Goal: Information Seeking & Learning: Learn about a topic

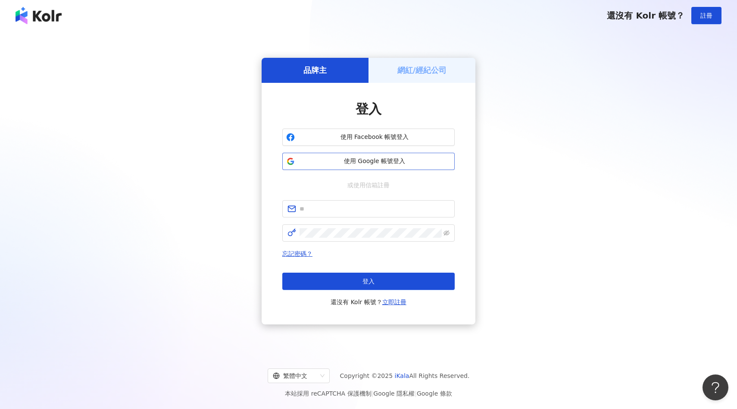
click at [407, 160] on span "使用 Google 帳號登入" at bounding box center [374, 161] width 153 height 9
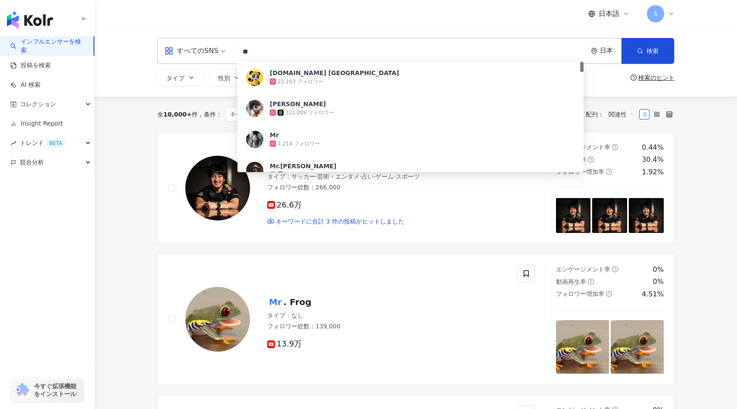
type input "*"
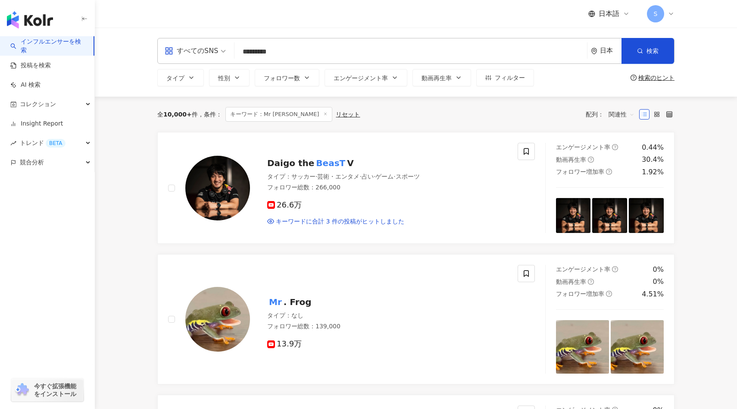
type input "**********"
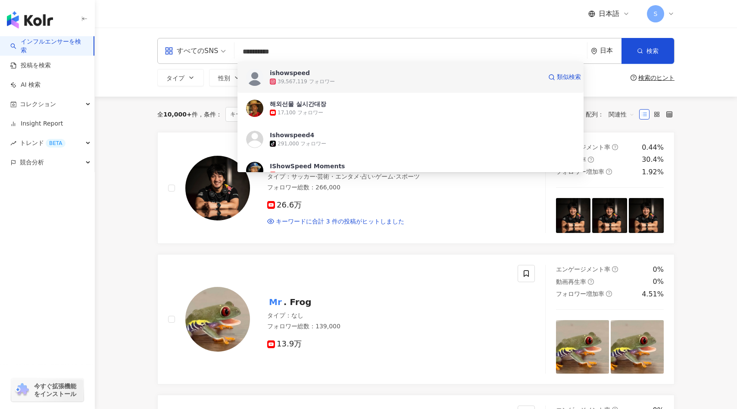
click at [302, 86] on div "ishowspeed 39,567,119 フォロワー 類似検索" at bounding box center [410, 77] width 346 height 31
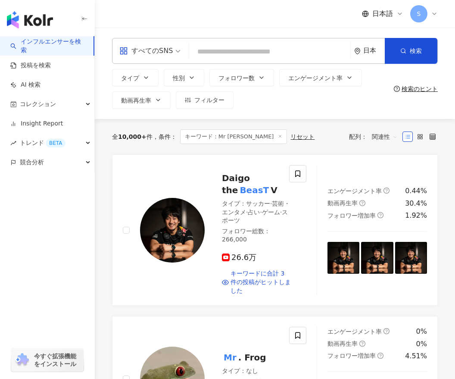
click at [231, 49] on input "search" at bounding box center [270, 52] width 154 height 16
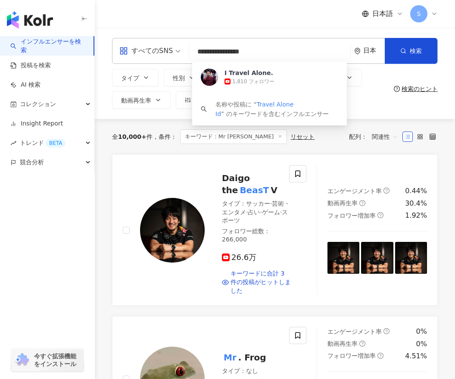
type input "**********"
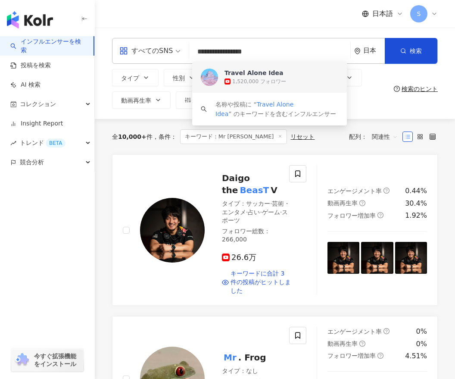
click at [256, 74] on div "Travel Alone Idea" at bounding box center [254, 73] width 59 height 9
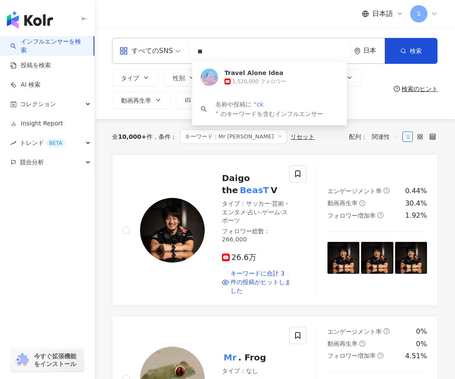
type input "*"
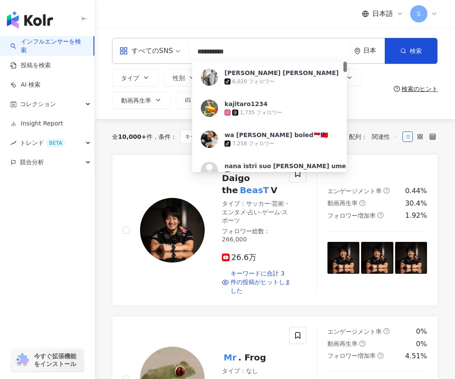
type input "**********"
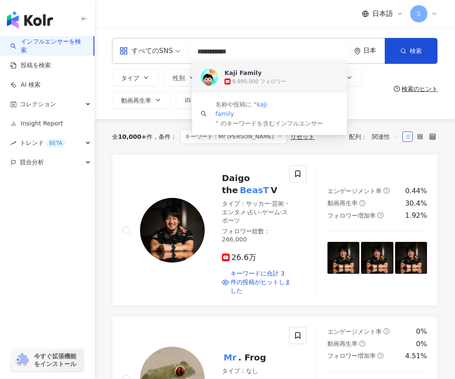
click at [237, 87] on div "Kaji Family 9,990,000 フォロワー 類似検索" at bounding box center [269, 77] width 155 height 31
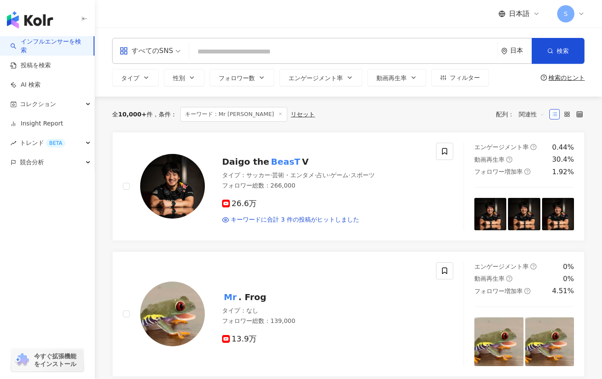
click at [280, 54] on input "search" at bounding box center [343, 52] width 301 height 16
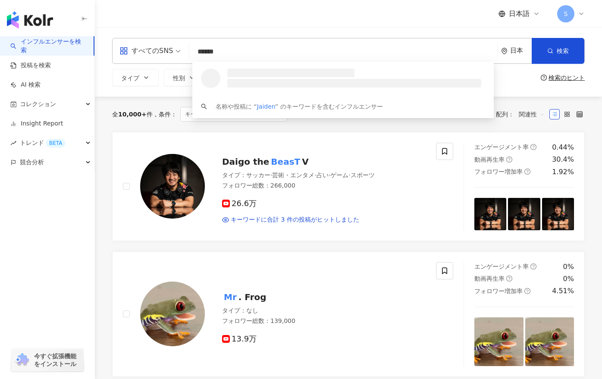
type input "*******"
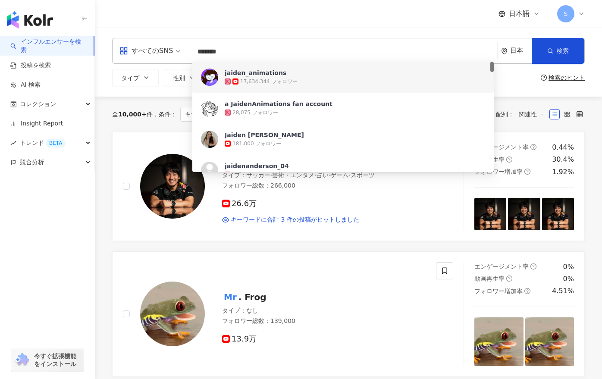
click at [318, 75] on span "jaiden_animations" at bounding box center [361, 73] width 272 height 9
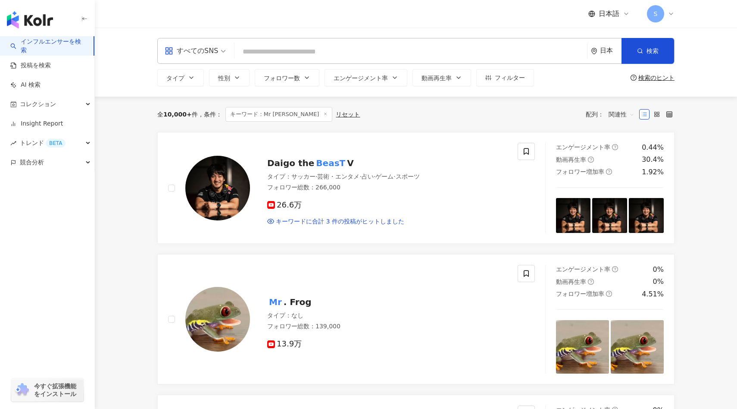
paste input "**********"
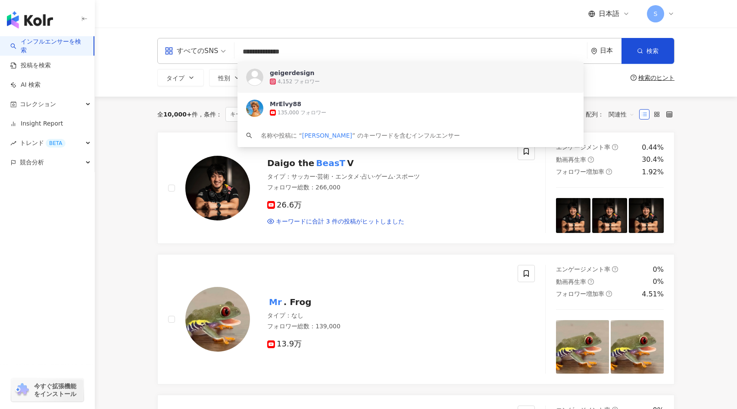
type input "**********"
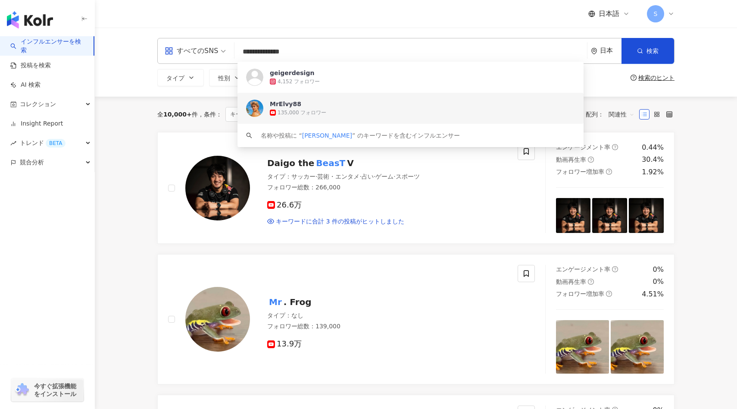
click at [268, 110] on div "MrElvy88 135,000 フォロワー" at bounding box center [410, 108] width 346 height 31
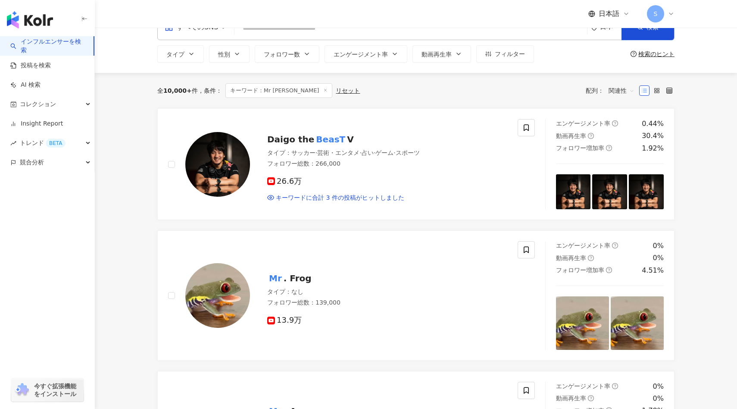
scroll to position [4, 0]
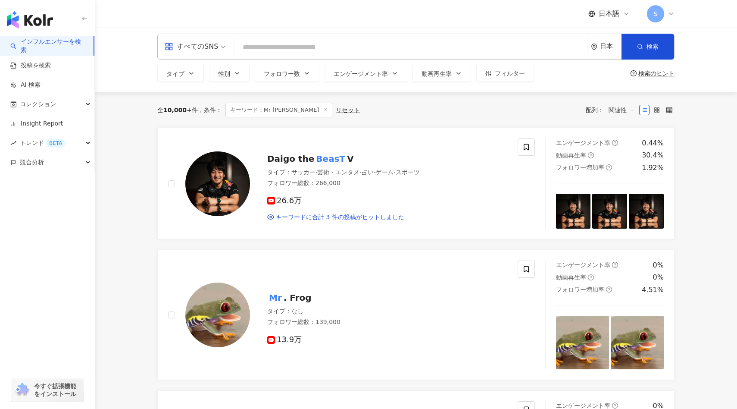
click at [276, 50] on input "search" at bounding box center [411, 47] width 346 height 16
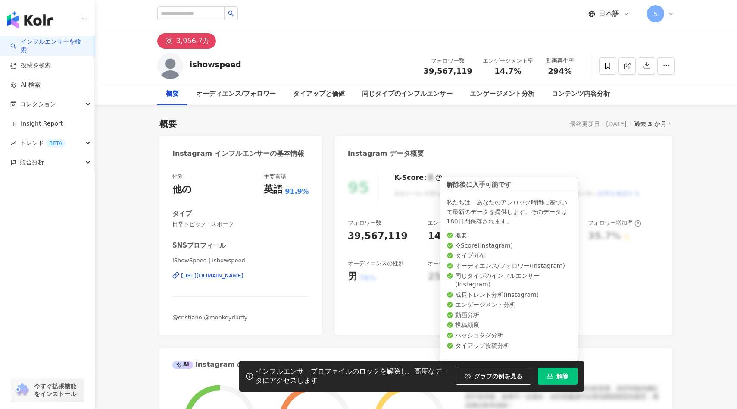
click at [557, 372] on span "解除" at bounding box center [562, 375] width 12 height 7
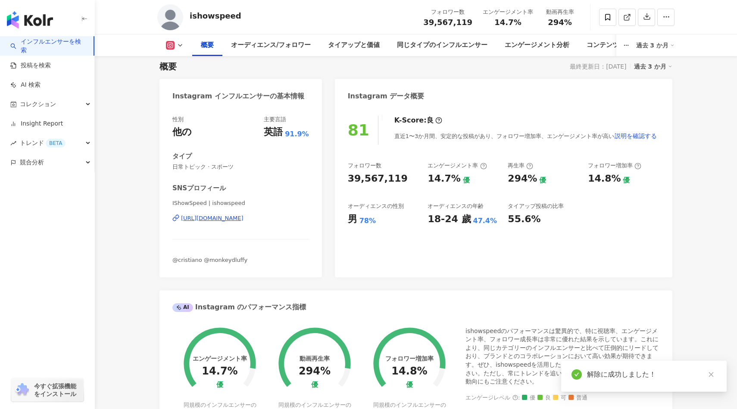
scroll to position [75, 0]
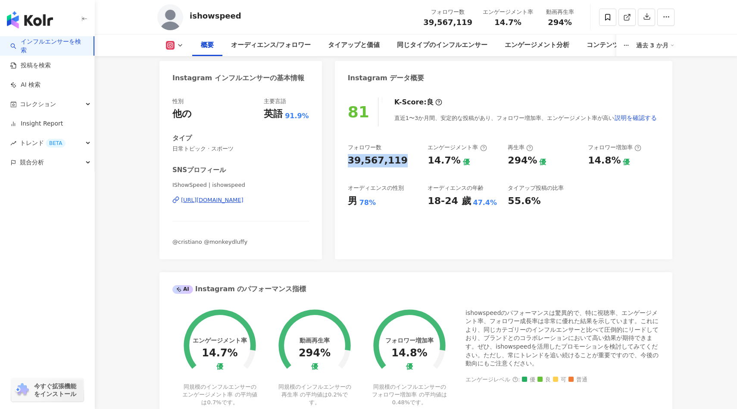
drag, startPoint x: 345, startPoint y: 162, endPoint x: 405, endPoint y: 163, distance: 59.5
click at [405, 163] on div "81 K-Score : 良 直近1〜3か月間、安定的な投稿があり、フォロワー増加率、エンゲージメント率が高い 説明を確認する フォロワー数 39,567,1…" at bounding box center [503, 174] width 337 height 170
click at [405, 163] on div "39,567,119" at bounding box center [384, 160] width 72 height 13
drag, startPoint x: 428, startPoint y: 156, endPoint x: 454, endPoint y: 160, distance: 26.7
click at [454, 160] on div "14.7%" at bounding box center [444, 160] width 33 height 13
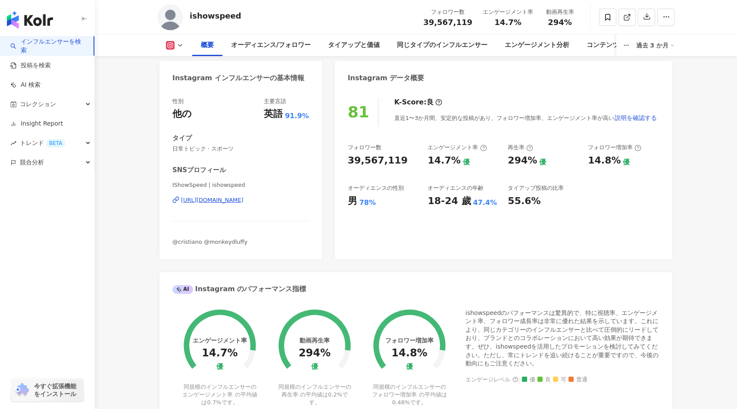
click at [467, 163] on div "14.7% 優" at bounding box center [464, 160] width 72 height 13
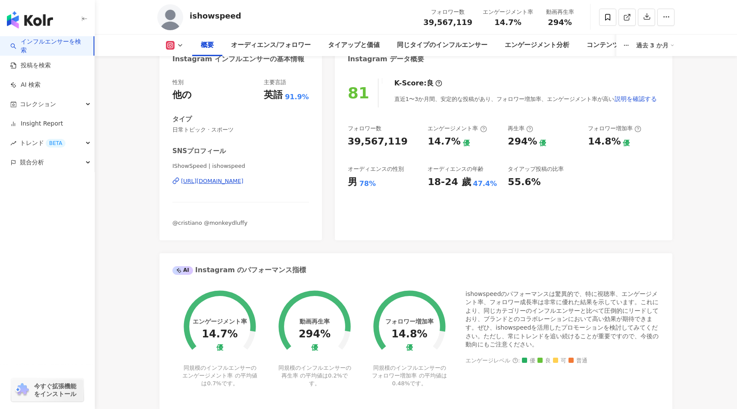
scroll to position [95, 0]
drag, startPoint x: 429, startPoint y: 171, endPoint x: 476, endPoint y: 189, distance: 50.1
click at [476, 189] on div "81 K-Score : 良 直近1〜3か月間、安定的な投稿があり、フォロワー増加率、エンゲージメント率が高い 説明を確認する フォロワー数 39,567,1…" at bounding box center [503, 154] width 337 height 170
click at [386, 179] on div "男 78%" at bounding box center [384, 181] width 72 height 13
drag, startPoint x: 383, startPoint y: 183, endPoint x: 333, endPoint y: 171, distance: 51.0
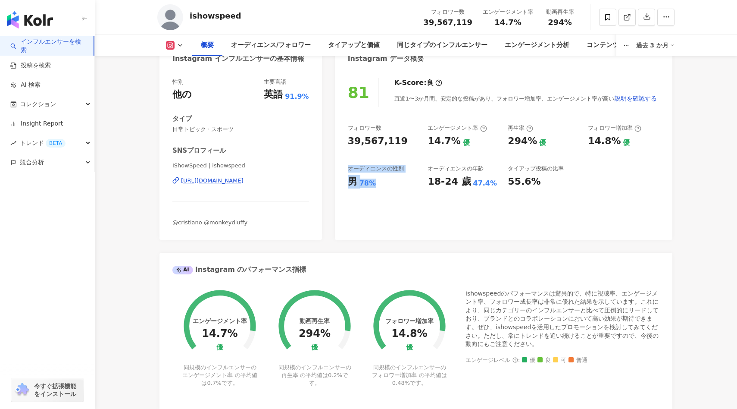
click at [334, 171] on div "Instagram インフルエンサーの基本情報 性別 他の 主要言語 英語 91.9% タイプ 日常トピック · スポーツ SNSプロフィール IShowSp…" at bounding box center [415, 371] width 513 height 661
click at [398, 209] on div "81 K-Score : 良 直近1〜3か月間、安定的な投稿があり、フォロワー増加率、エンゲージメント率が高い 説明を確認する フォロワー数 39,567,1…" at bounding box center [503, 154] width 337 height 170
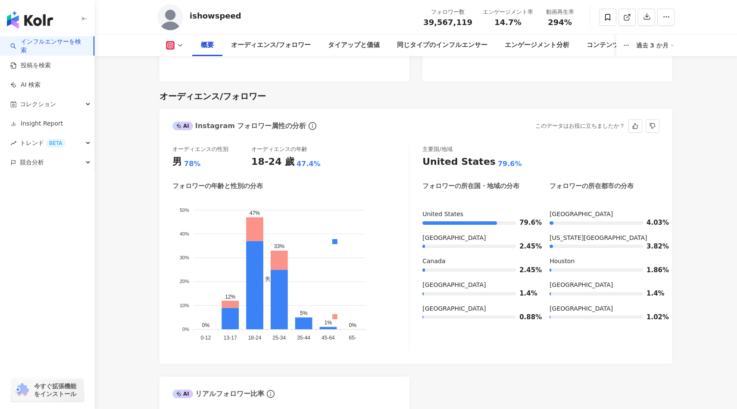
scroll to position [718, 0]
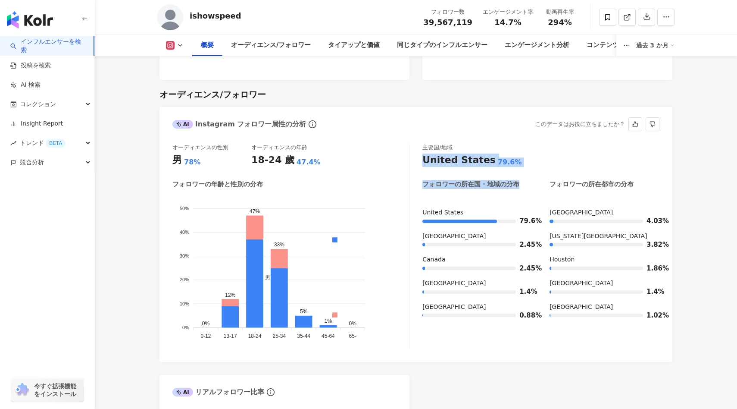
drag, startPoint x: 420, startPoint y: 162, endPoint x: 504, endPoint y: 194, distance: 89.9
click at [504, 194] on div "オーディエンスの性別 男 78% オーディエンスの年齢 18-24 歲 47.4% フォロワーの年齢と性別の分布 男 女性 50% 50% 40% 40% 3…" at bounding box center [415, 246] width 487 height 205
click at [498, 205] on div "主要国/地域 United States 79.6% フォロワーの所在国・地域の分布 フォロワーの所在都市の分布 United States 79.6% Un…" at bounding box center [540, 246] width 237 height 205
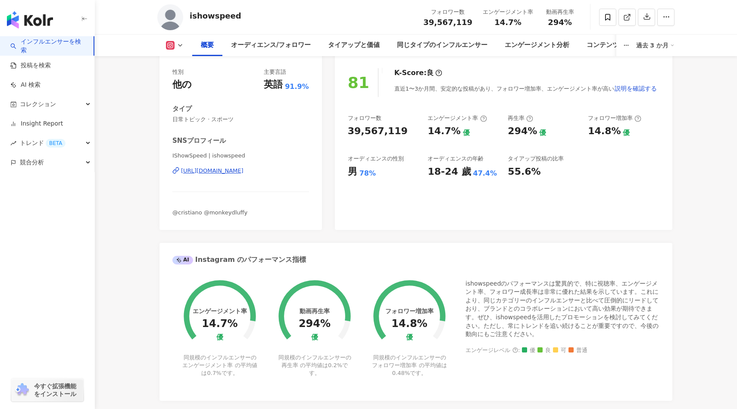
scroll to position [0, 0]
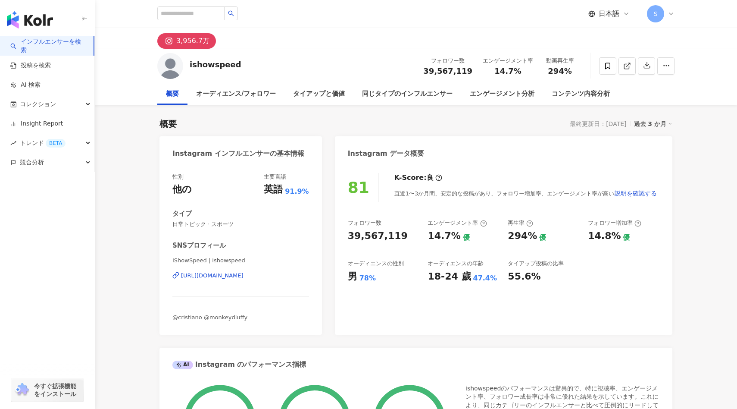
click at [434, 223] on div "エンゲージメント率" at bounding box center [457, 223] width 59 height 8
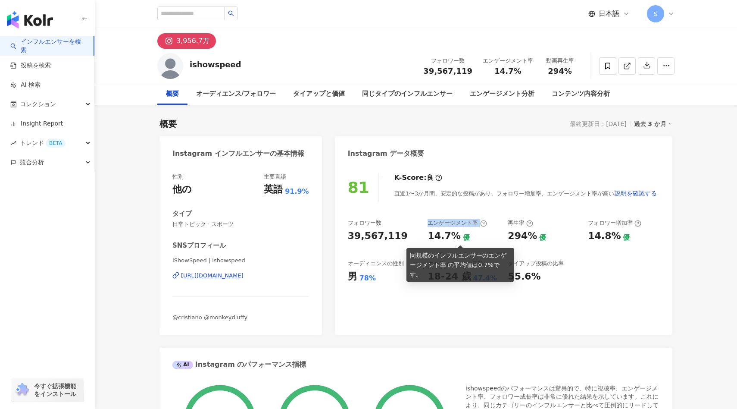
drag, startPoint x: 428, startPoint y: 223, endPoint x: 450, endPoint y: 228, distance: 22.7
click at [450, 229] on div "エンゲージメント率 14.7% 優" at bounding box center [464, 230] width 72 height 23
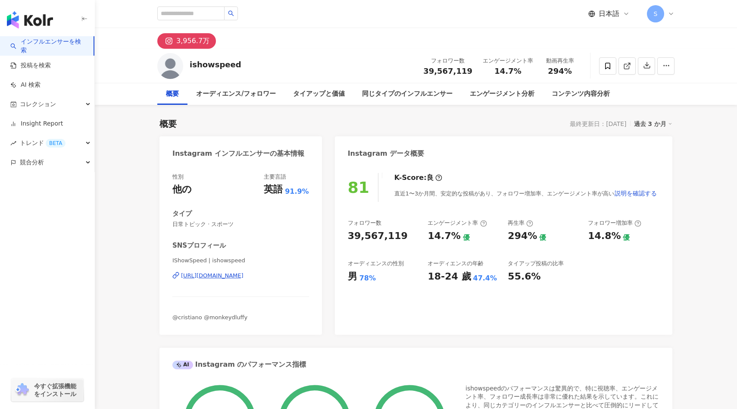
click at [449, 217] on div "81 K-Score : 良 直近1〜3か月間、安定的な投稿があり、フォロワー増加率、エンゲージメント率が高い 説明を確認する フォロワー数 39,567,1…" at bounding box center [503, 249] width 337 height 170
drag, startPoint x: 478, startPoint y: 224, endPoint x: 428, endPoint y: 220, distance: 51.0
click at [428, 220] on div "エンゲージメント率" at bounding box center [457, 223] width 59 height 8
copy div "エンゲージメント率"
click at [395, 264] on div "オーディエンスの性別" at bounding box center [376, 263] width 56 height 8
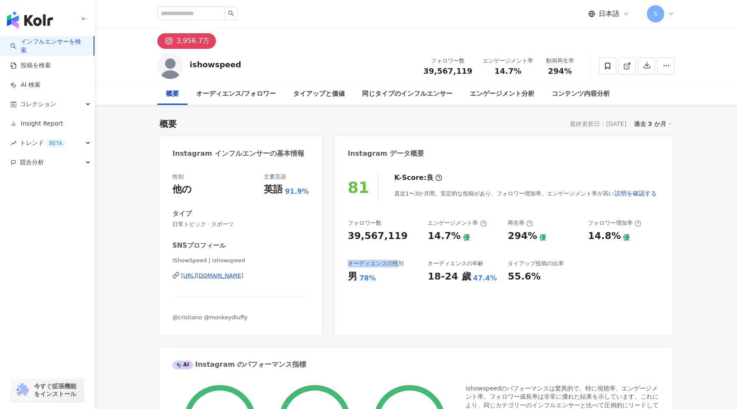
drag, startPoint x: 400, startPoint y: 264, endPoint x: 344, endPoint y: 263, distance: 55.6
click at [344, 263] on div "81 K-Score : 良 直近1〜3か月間、安定的な投稿があり、フォロワー増加率、エンゲージメント率が高い 説明を確認する フォロワー数 39,567,1…" at bounding box center [503, 249] width 337 height 170
drag, startPoint x: 344, startPoint y: 263, endPoint x: 407, endPoint y: 260, distance: 62.5
click at [407, 260] on div "81 K-Score : 良 直近1〜3か月間、安定的な投稿があり、フォロワー増加率、エンゲージメント率が高い 説明を確認する フォロワー数 39,567,1…" at bounding box center [503, 249] width 337 height 170
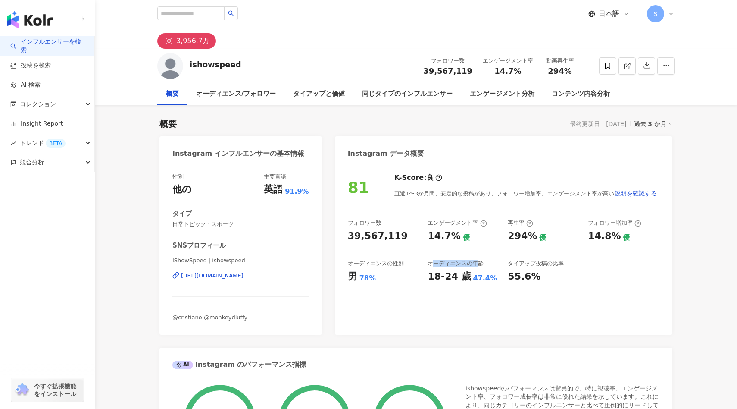
drag, startPoint x: 431, startPoint y: 266, endPoint x: 479, endPoint y: 262, distance: 48.9
click at [479, 262] on div "オーディエンスの年齢" at bounding box center [456, 263] width 56 height 8
drag, startPoint x: 485, startPoint y: 263, endPoint x: 428, endPoint y: 265, distance: 56.9
click at [428, 265] on div "オーディエンスの年齢" at bounding box center [464, 263] width 72 height 8
copy div "オーディエンスの年齢"
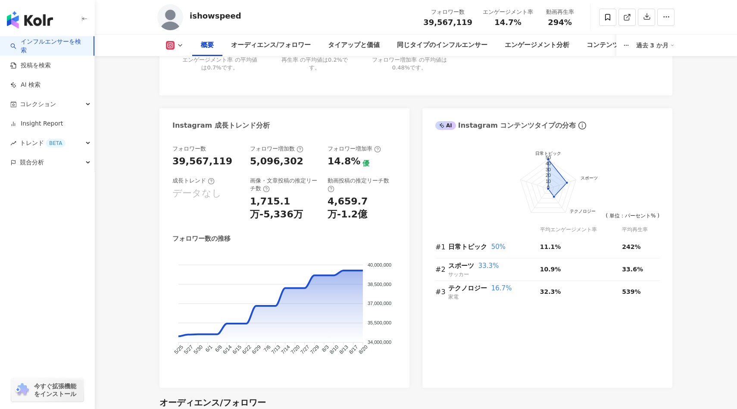
scroll to position [412, 0]
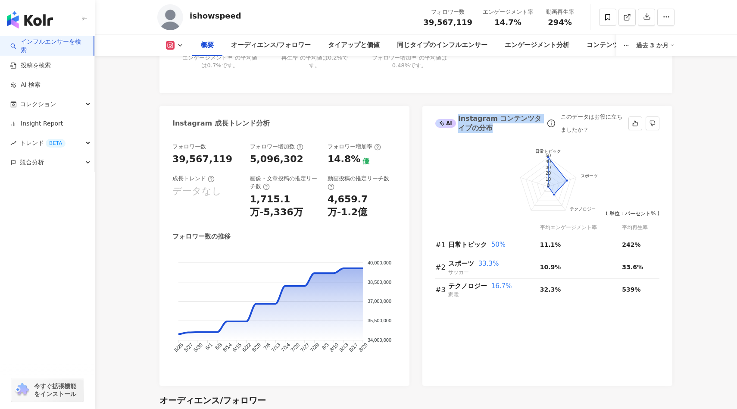
drag, startPoint x: 457, startPoint y: 117, endPoint x: 490, endPoint y: 128, distance: 34.1
click at [490, 128] on div "AI Instagram コンテンツタイプの分布" at bounding box center [489, 123] width 109 height 19
drag, startPoint x: 496, startPoint y: 117, endPoint x: 488, endPoint y: 131, distance: 16.8
click at [488, 131] on div "AI Instagram コンテンツタイプの分布" at bounding box center [489, 123] width 109 height 19
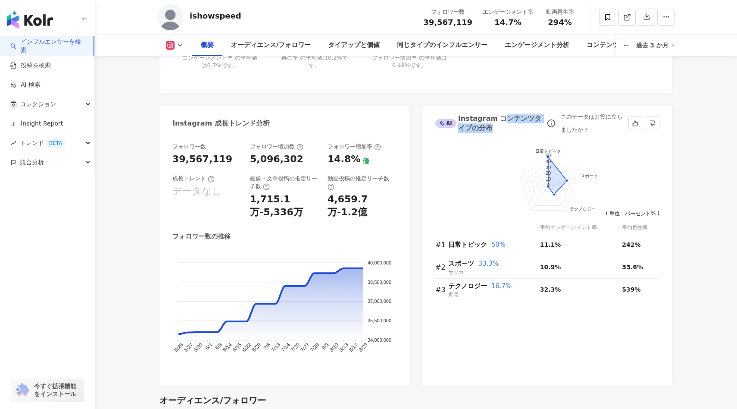
copy div "ンテンツタイプの分布"
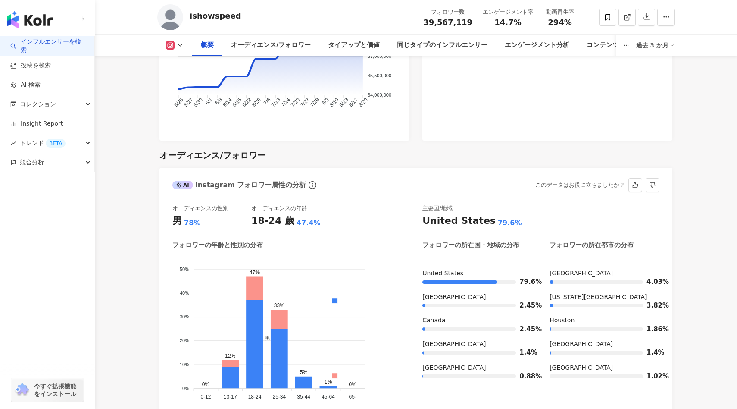
scroll to position [679, 0]
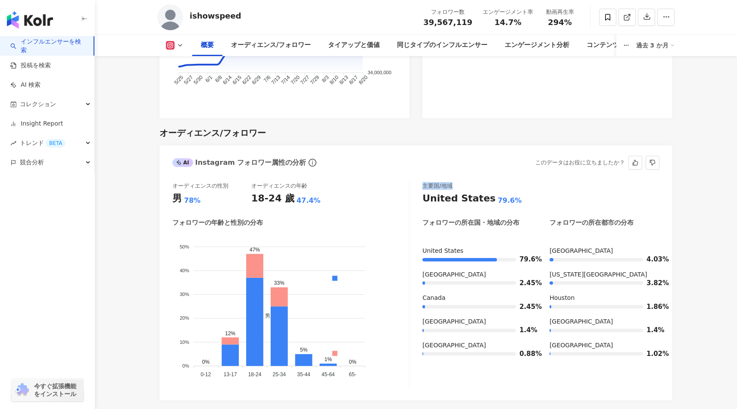
drag, startPoint x: 422, startPoint y: 184, endPoint x: 456, endPoint y: 184, distance: 34.0
click at [456, 184] on div "オーディエンスの性別 男 78% オーディエンスの年齢 18-24 歲 47.4% フォロワーの年齢と性別の分布 男 女性 50% 50% 40% 40% 3…" at bounding box center [415, 284] width 487 height 205
copy div "主要国/地域"
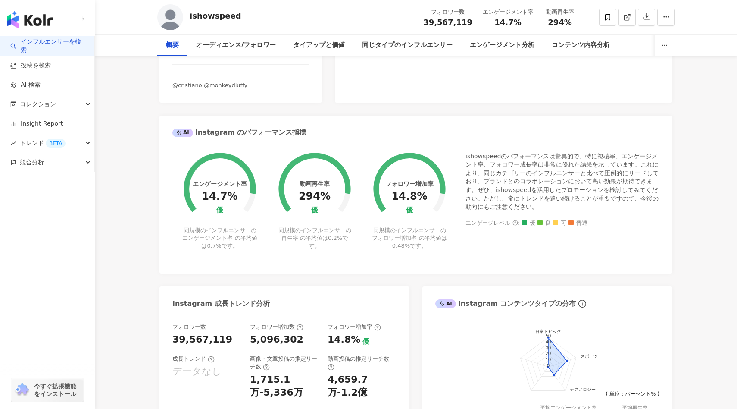
scroll to position [0, 0]
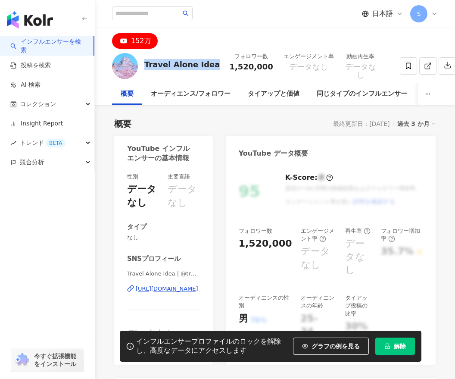
drag, startPoint x: 209, startPoint y: 68, endPoint x: 145, endPoint y: 65, distance: 64.3
click at [144, 65] on div "Travel Alone Idea" at bounding box center [181, 64] width 75 height 11
copy div "Travel Alone Idea"
drag, startPoint x: 219, startPoint y: 63, endPoint x: 254, endPoint y: 64, distance: 34.9
click at [254, 64] on span "1,520,000" at bounding box center [251, 66] width 44 height 9
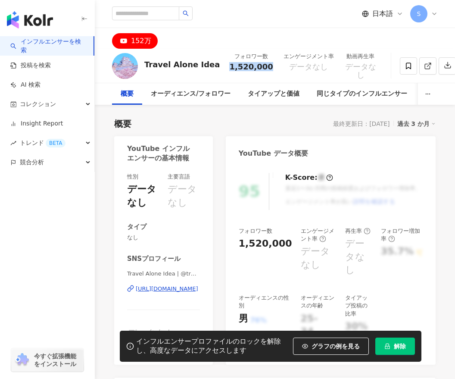
copy span "1,520,000"
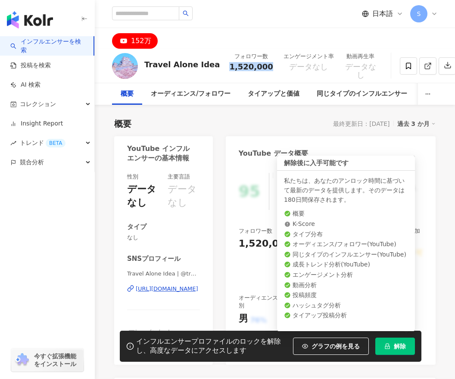
click at [403, 345] on span "解除" at bounding box center [400, 346] width 12 height 7
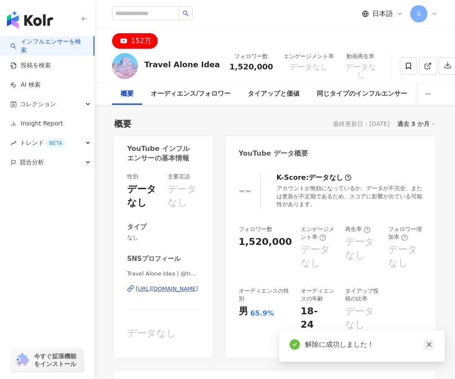
click at [429, 342] on icon "close" at bounding box center [429, 344] width 6 height 6
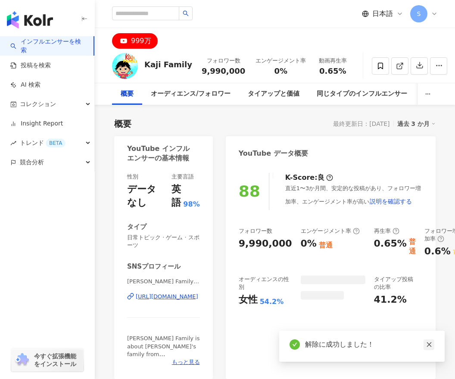
click at [432, 347] on link at bounding box center [429, 344] width 11 height 11
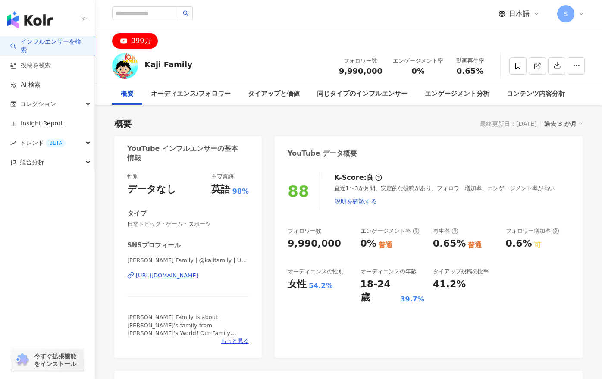
click at [259, 14] on div "日本語 S" at bounding box center [348, 14] width 472 height 28
drag, startPoint x: 186, startPoint y: 66, endPoint x: 147, endPoint y: 64, distance: 39.2
click at [144, 65] on div "Kaji Family フォロワー数 9,990,000 エンゲージメント率 0% 動画再生率 0.65%" at bounding box center [348, 66] width 507 height 34
copy div "Kaji Family"
drag, startPoint x: 287, startPoint y: 244, endPoint x: 352, endPoint y: 243, distance: 64.2
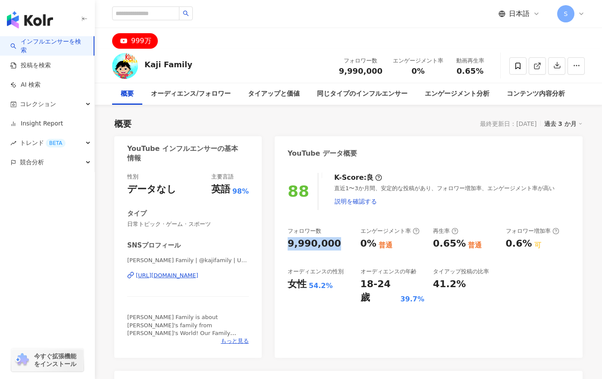
click at [353, 244] on div "フォロワー数 9,990,000 エンゲージメント率 0% 普通 再生率 0.65% 普通 フォロワー増加率 0.6% 可 オーディエンスの性別 女性 54.…" at bounding box center [428, 265] width 282 height 77
copy div "9,990,000"
drag, startPoint x: 395, startPoint y: 244, endPoint x: 362, endPoint y: 244, distance: 33.6
click at [362, 244] on div "0% 普通" at bounding box center [392, 243] width 64 height 13
click at [362, 244] on div "0%" at bounding box center [368, 243] width 16 height 13
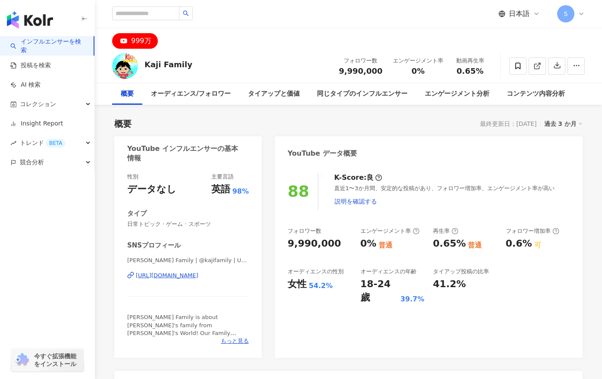
click at [364, 246] on div "0%" at bounding box center [368, 243] width 16 height 13
drag, startPoint x: 360, startPoint y: 245, endPoint x: 395, endPoint y: 244, distance: 34.9
click at [395, 244] on div "0% 普通" at bounding box center [392, 243] width 64 height 13
copy div "0% 普通"
drag, startPoint x: 360, startPoint y: 285, endPoint x: 426, endPoint y: 285, distance: 65.9
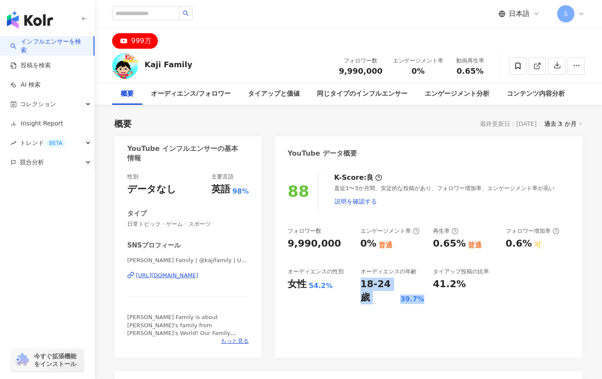
click at [426, 285] on div "フォロワー数 9,990,000 エンゲージメント率 0% 普通 再生率 0.65% 普通 フォロワー増加率 0.6% 可 オーディエンスの性別 女性 54.…" at bounding box center [428, 265] width 282 height 77
click at [427, 285] on div "フォロワー数 9,990,000 エンゲージメント率 0% 普通 再生率 0.65% 普通 フォロワー増加率 0.6% 可 オーディエンスの性別 女性 54.…" at bounding box center [428, 265] width 282 height 77
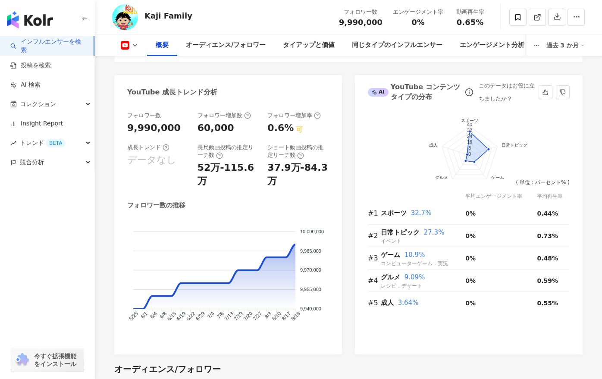
scroll to position [458, 0]
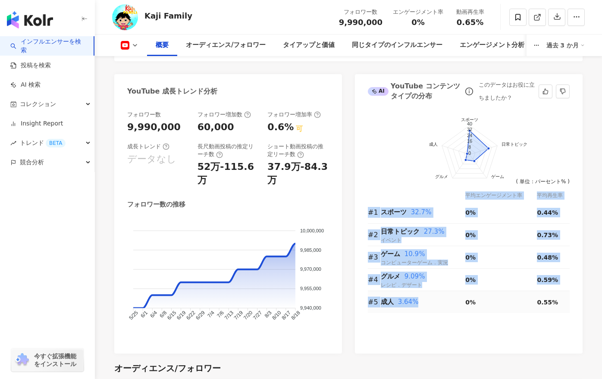
drag, startPoint x: 365, startPoint y: 213, endPoint x: 421, endPoint y: 305, distance: 107.2
click at [421, 305] on div "試用プログラムのアンロックの申請に進む。 ( 今すぐ登録 ) スポーツ 日常トピック ゲーム グルメ 成人 40 32 24 16 8 0 ( 単位：パーセン…" at bounding box center [469, 227] width 228 height 251
click at [421, 306] on div "成人 3.64%" at bounding box center [423, 302] width 84 height 10
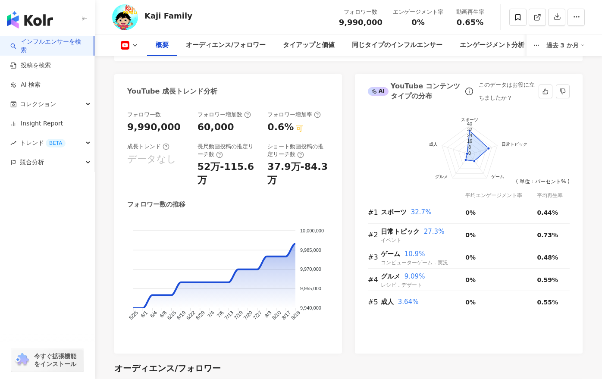
drag, startPoint x: 367, startPoint y: 214, endPoint x: 427, endPoint y: 313, distance: 115.8
click at [427, 313] on div "試用プログラムのアンロックの申請に進む。 ( 今すぐ登録 ) スポーツ 日常トピック ゲーム グルメ 成人 40 32 24 16 8 0 ( 単位：パーセン…" at bounding box center [469, 227] width 228 height 251
drag, startPoint x: 366, startPoint y: 213, endPoint x: 506, endPoint y: 315, distance: 173.0
click at [455, 315] on div "試用プログラムのアンロックの申請に進む。 ( 今すぐ登録 ) スポーツ 日常トピック ゲーム グルメ 成人 40 32 24 16 8 0 ( 単位：パーセン…" at bounding box center [469, 227] width 228 height 251
click at [455, 332] on div "試用プログラムのアンロックの申請に進む。 ( 今すぐ登録 ) スポーツ 日常トピック ゲーム グルメ 成人 40 32 24 16 8 0 ( 単位：パーセン…" at bounding box center [469, 227] width 228 height 251
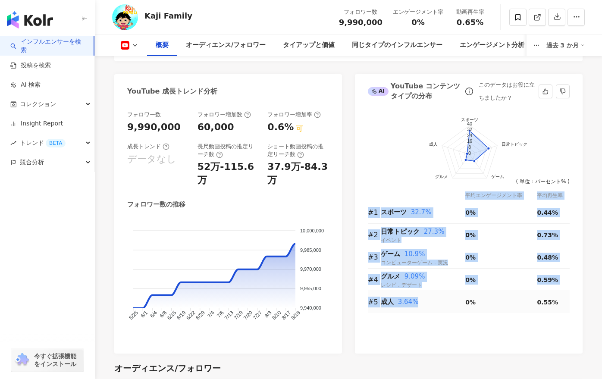
drag, startPoint x: 365, startPoint y: 212, endPoint x: 436, endPoint y: 308, distance: 119.2
click at [436, 308] on div "試用プログラムのアンロックの申請に進む。 ( 今すぐ登録 ) スポーツ 日常トピック ゲーム グルメ 成人 40 32 24 16 8 0 ( 単位：パーセン…" at bounding box center [469, 227] width 228 height 251
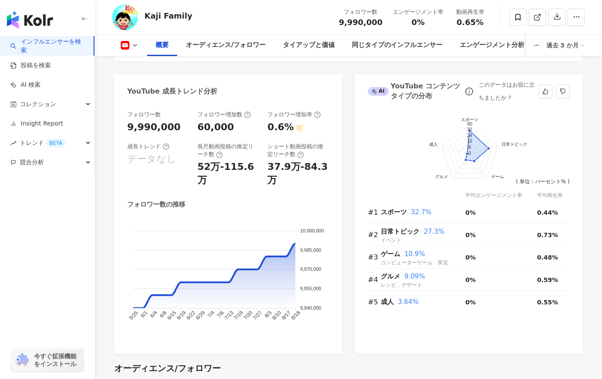
click at [455, 260] on div "試用プログラムのアンロックの申請に進む。 ( 今すぐ登録 ) スポーツ 日常トピック ゲーム グルメ 成人 40 32 24 16 8 0 ( 単位：パーセン…" at bounding box center [469, 227] width 228 height 251
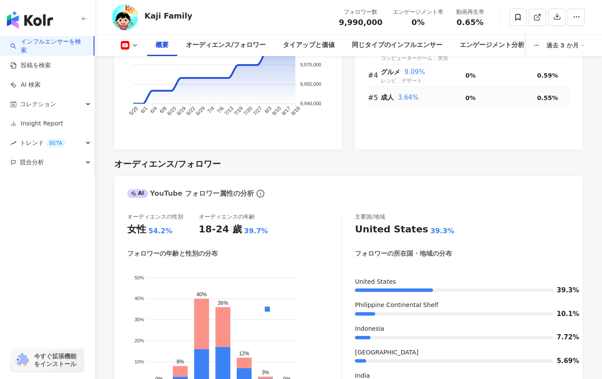
scroll to position [756, 0]
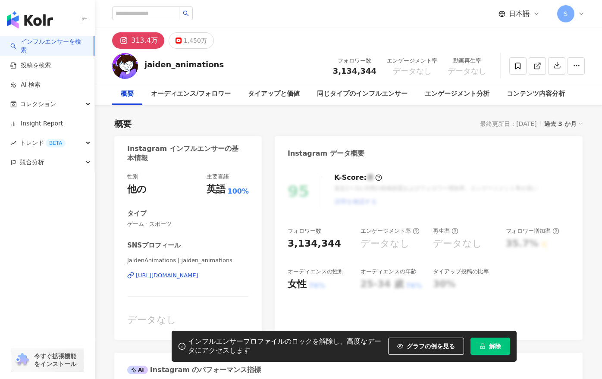
click at [484, 343] on icon "lock" at bounding box center [482, 346] width 6 height 6
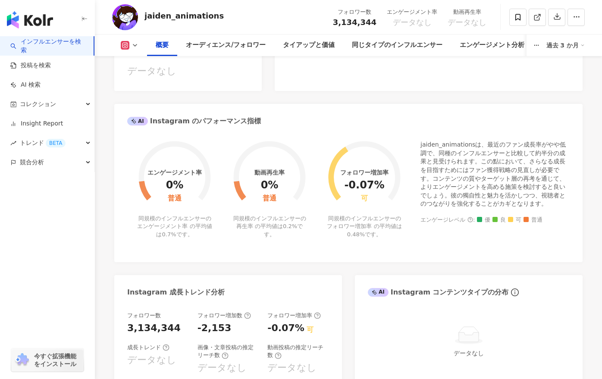
scroll to position [263, 0]
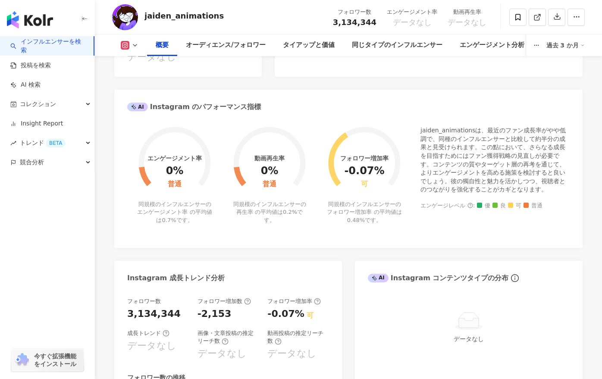
click at [136, 48] on icon at bounding box center [134, 45] width 7 height 7
click at [136, 60] on button "Instagram" at bounding box center [143, 61] width 52 height 12
click at [135, 47] on icon at bounding box center [134, 45] width 7 height 7
click at [132, 83] on button "YouTube" at bounding box center [143, 81] width 52 height 12
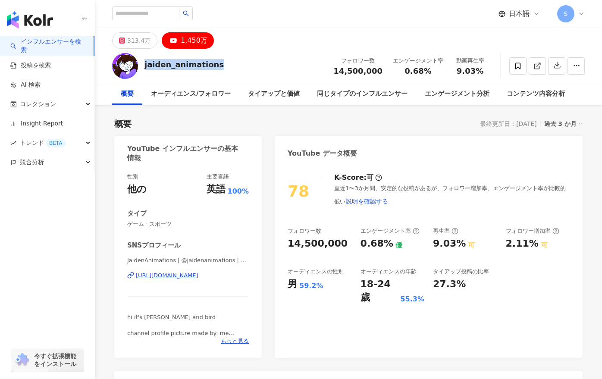
drag, startPoint x: 144, startPoint y: 67, endPoint x: 217, endPoint y: 67, distance: 72.8
click at [217, 67] on div "jaiden_animations フォロワー数 14,500,000 エンゲージメント率 0.68% 動画再生率 9.03%" at bounding box center [348, 66] width 507 height 34
copy div "jaiden_animations"
drag, startPoint x: 286, startPoint y: 246, endPoint x: 346, endPoint y: 246, distance: 60.3
click at [346, 246] on div "78 K-Score : 可 直近1〜3か月間、安定的な投稿があるが、フォロワー増加率、エンゲージメント率が比較的低い 説明を確認する フォロワー数 14,5…" at bounding box center [429, 261] width 308 height 194
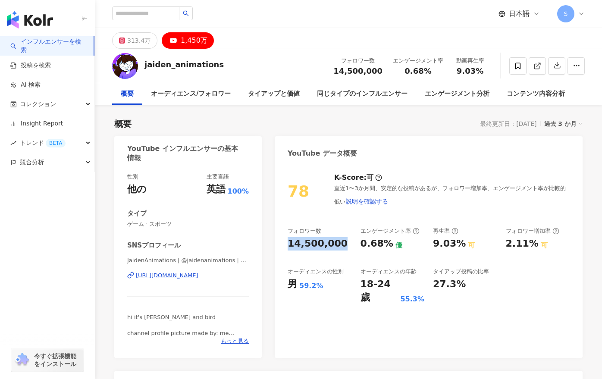
copy div "14,500,000"
drag, startPoint x: 351, startPoint y: 244, endPoint x: 403, endPoint y: 244, distance: 52.6
click at [403, 244] on div "フォロワー数 14,500,000 エンゲージメント率 0.68% 優 再生率 9.03% 可 フォロワー増加率 2.11% 可 オーディエンスの性別 男 5…" at bounding box center [428, 265] width 282 height 77
click at [403, 244] on div "0.68% 優" at bounding box center [392, 243] width 64 height 13
drag, startPoint x: 403, startPoint y: 244, endPoint x: 362, endPoint y: 245, distance: 41.8
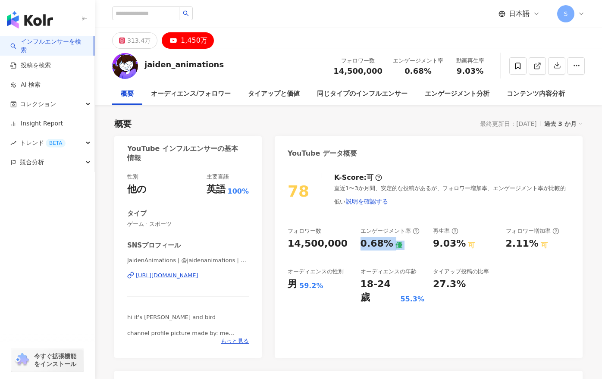
click at [361, 245] on div "0.68% 優" at bounding box center [392, 243] width 64 height 13
drag, startPoint x: 356, startPoint y: 273, endPoint x: 402, endPoint y: 287, distance: 47.7
click at [402, 287] on div "フォロワー数 14,500,000 エンゲージメント率 0.68% 優 再生率 9.03% 可 フォロワー増加率 2.11% 可 オーディエンスの性別 男 5…" at bounding box center [428, 265] width 282 height 77
click at [402, 294] on div "55.3%" at bounding box center [412, 298] width 24 height 9
drag, startPoint x: 361, startPoint y: 284, endPoint x: 422, endPoint y: 284, distance: 61.2
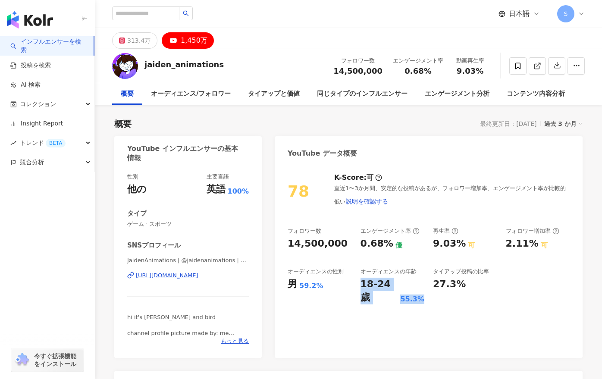
click at [422, 284] on div "18-24 歲 55.3%" at bounding box center [392, 291] width 64 height 27
copy div "18-24 歲 55.3%"
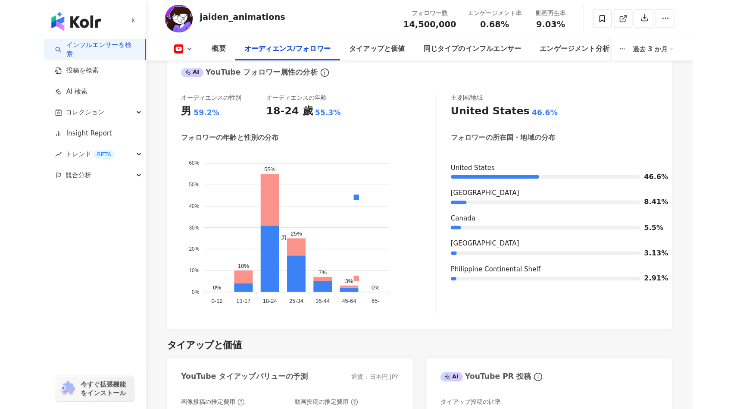
scroll to position [793, 0]
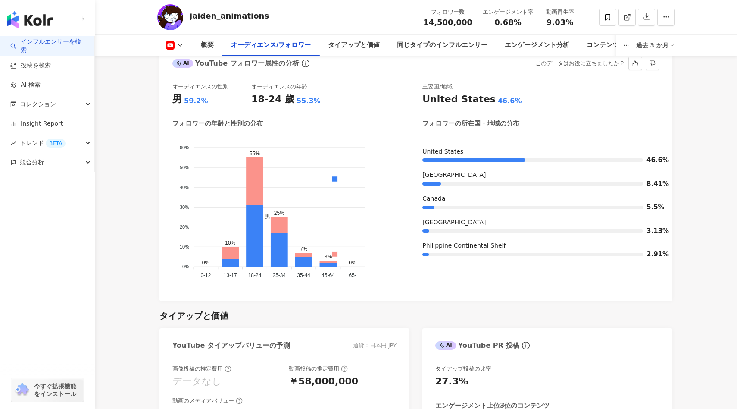
scroll to position [263, 0]
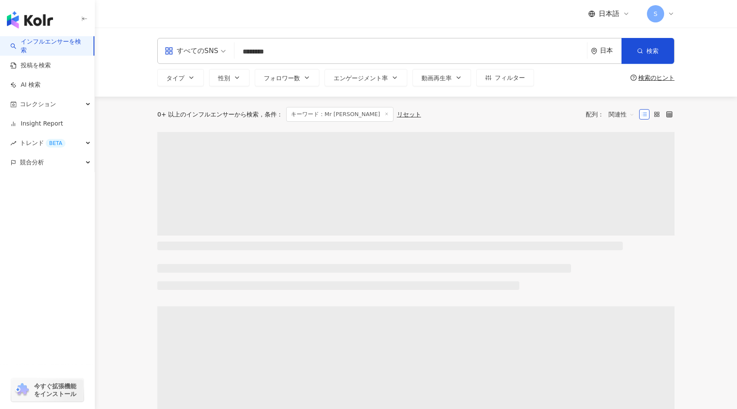
drag, startPoint x: 289, startPoint y: 50, endPoint x: 178, endPoint y: 48, distance: 110.8
click at [180, 49] on div "すべてのSNS Mr beast ******** 日本 検索" at bounding box center [415, 51] width 517 height 26
click at [27, 13] on img "button" at bounding box center [30, 19] width 46 height 17
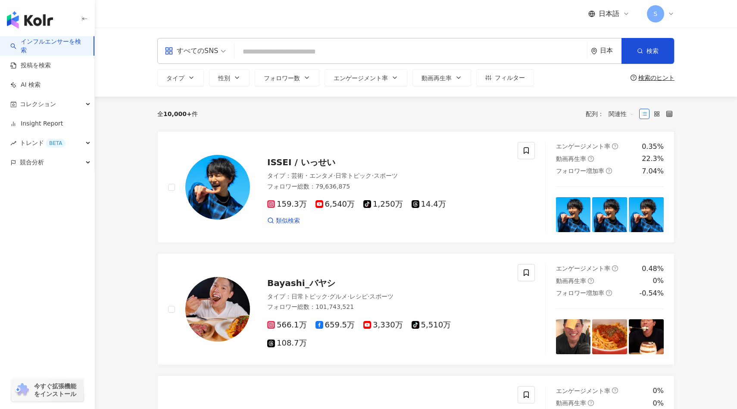
click at [251, 44] on input "search" at bounding box center [411, 52] width 346 height 16
paste input "**********"
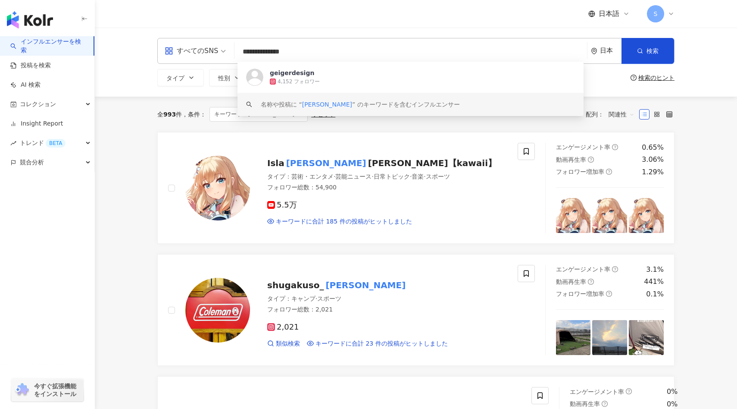
click at [208, 50] on div "すべてのSNS" at bounding box center [191, 51] width 53 height 14
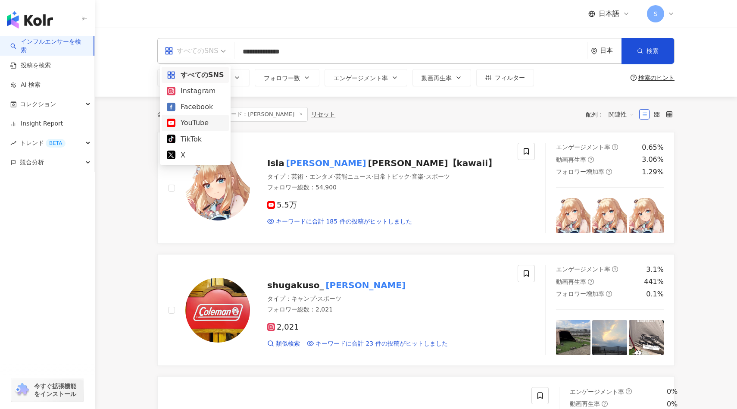
click at [200, 123] on div "YouTube" at bounding box center [195, 122] width 57 height 11
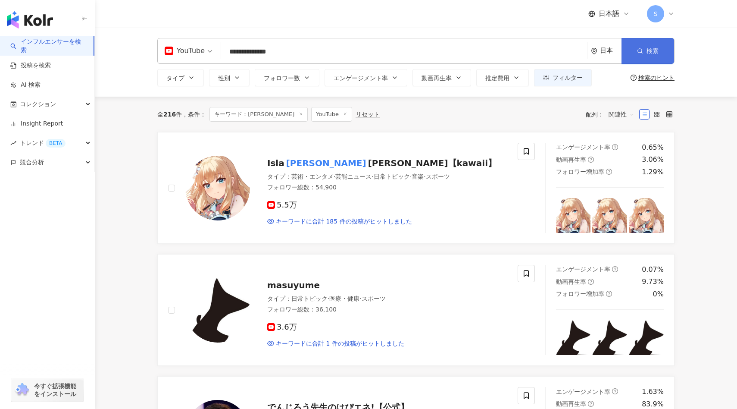
click at [634, 51] on button "検索" at bounding box center [647, 51] width 53 height 26
click at [339, 56] on input "**********" at bounding box center [404, 52] width 359 height 16
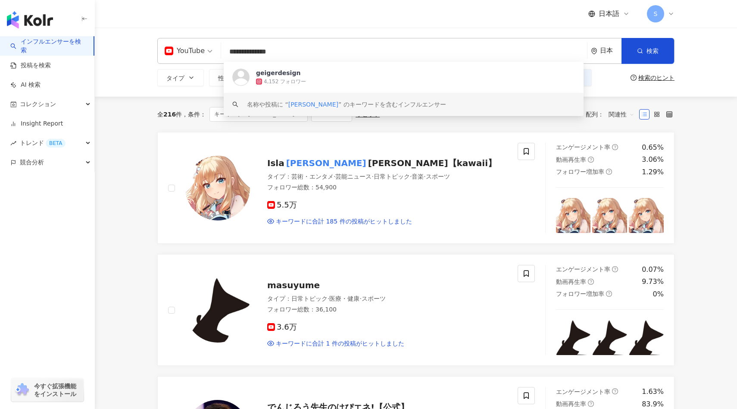
drag, startPoint x: 308, startPoint y: 55, endPoint x: 258, endPoint y: 48, distance: 50.4
click at [258, 48] on input "**********" at bounding box center [404, 52] width 359 height 16
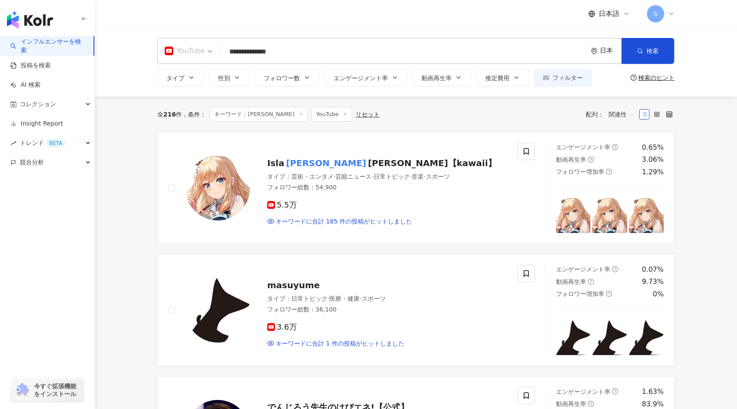
click at [197, 50] on div "YouTube" at bounding box center [185, 51] width 40 height 14
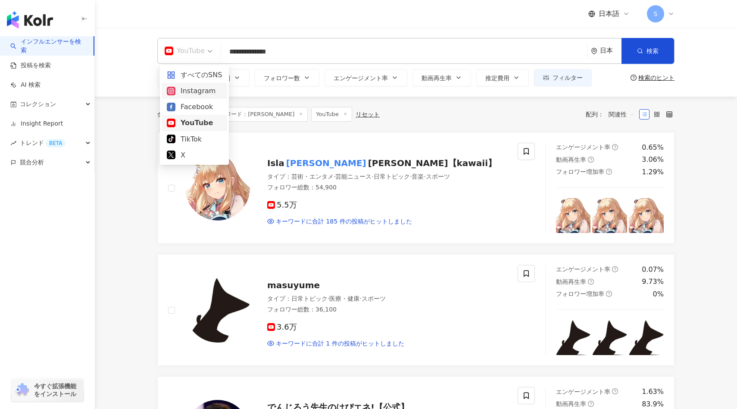
click at [192, 90] on div "Instagram" at bounding box center [194, 90] width 55 height 11
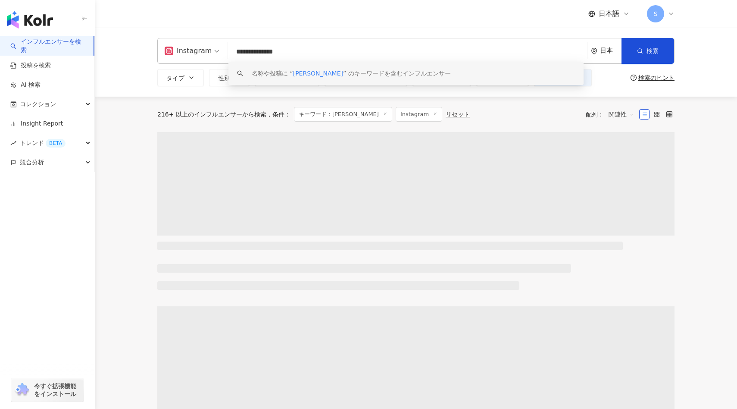
drag, startPoint x: 296, startPoint y: 51, endPoint x: 223, endPoint y: 50, distance: 72.4
click at [223, 50] on div "**********" at bounding box center [415, 51] width 517 height 26
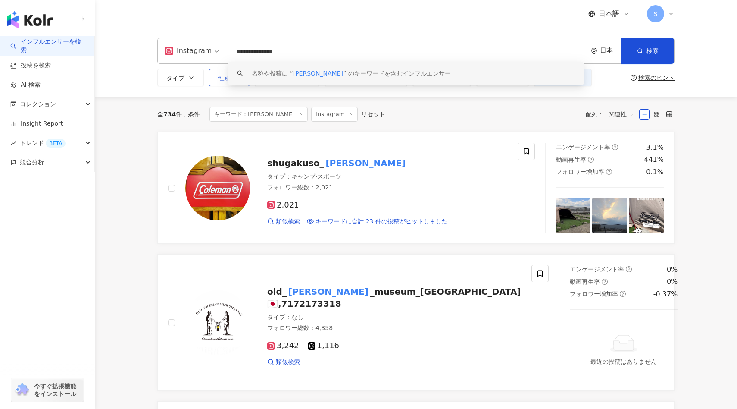
paste input "*******"
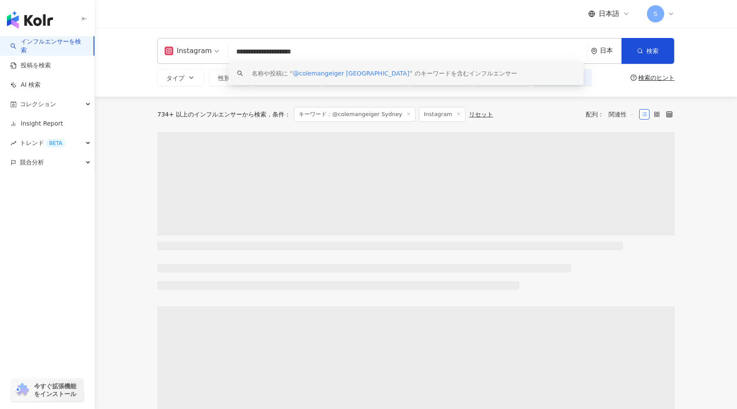
click at [240, 52] on input "**********" at bounding box center [407, 52] width 352 height 16
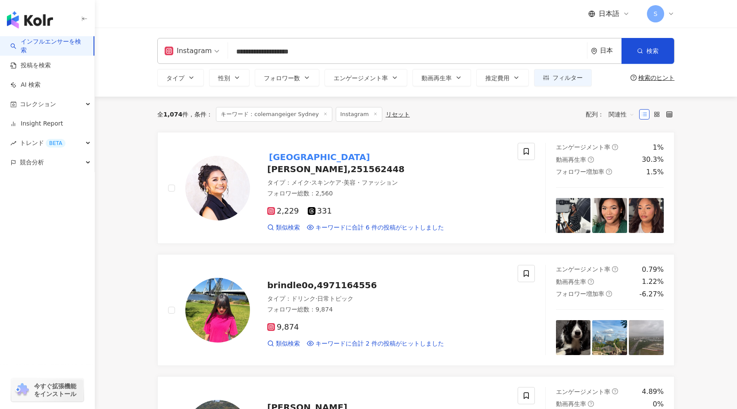
click at [168, 51] on icon at bounding box center [169, 51] width 2 height 2
click at [188, 122] on div "YouTube" at bounding box center [194, 122] width 55 height 11
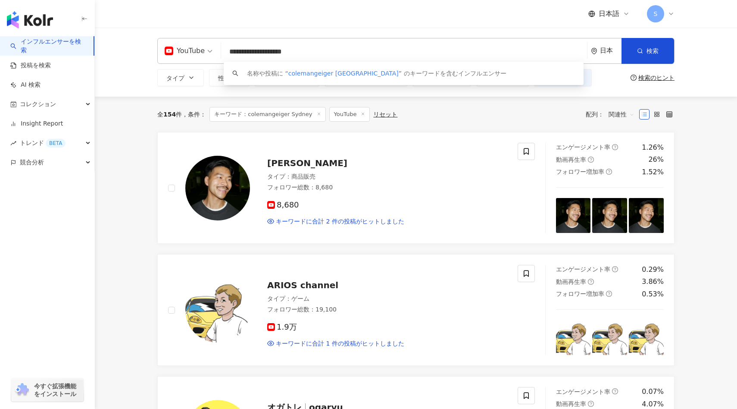
drag, startPoint x: 295, startPoint y: 54, endPoint x: 204, endPoint y: 54, distance: 91.4
click at [204, 54] on div "**********" at bounding box center [415, 51] width 517 height 26
paste input "search"
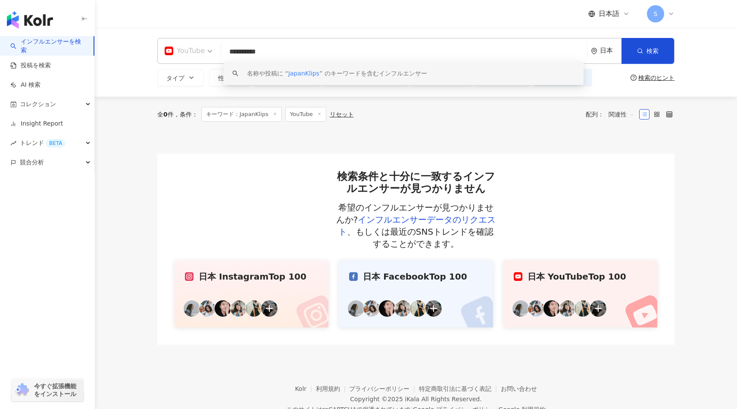
click at [195, 47] on div "YouTube" at bounding box center [185, 51] width 40 height 14
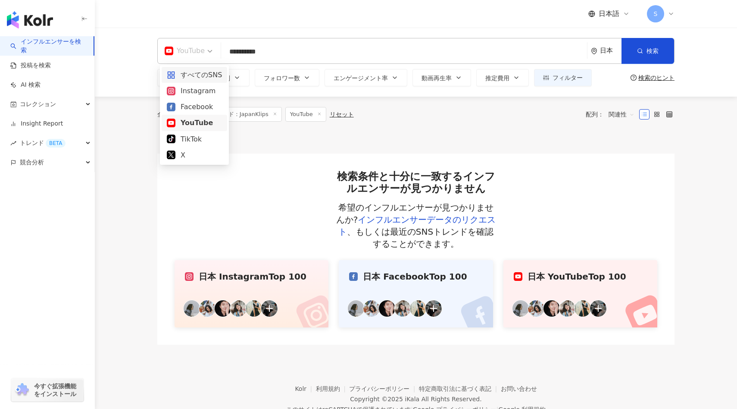
click at [194, 83] on div "Instagram" at bounding box center [195, 91] width 66 height 16
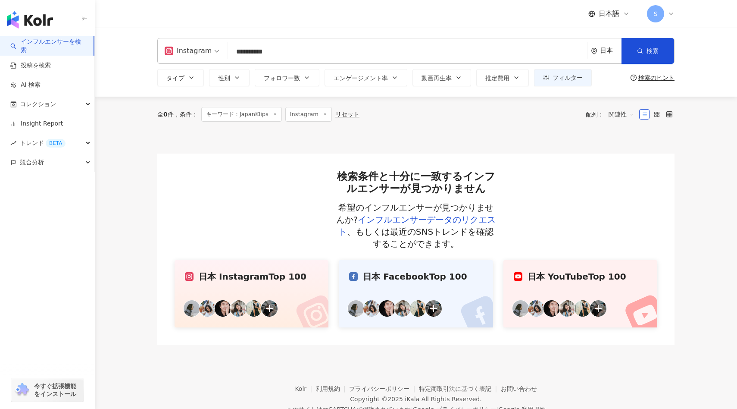
click at [207, 54] on div "Instagram" at bounding box center [188, 51] width 47 height 14
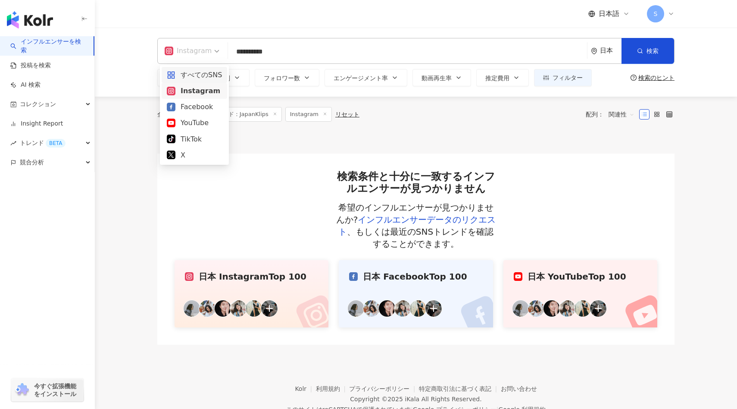
click at [204, 70] on div "すべてのSNS" at bounding box center [194, 74] width 55 height 11
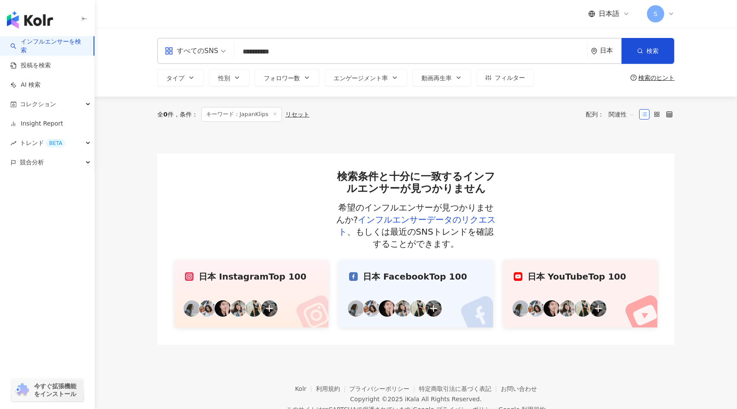
click at [601, 50] on div "日本" at bounding box center [611, 50] width 22 height 7
click at [569, 106] on div "台湾" at bounding box center [574, 114] width 84 height 16
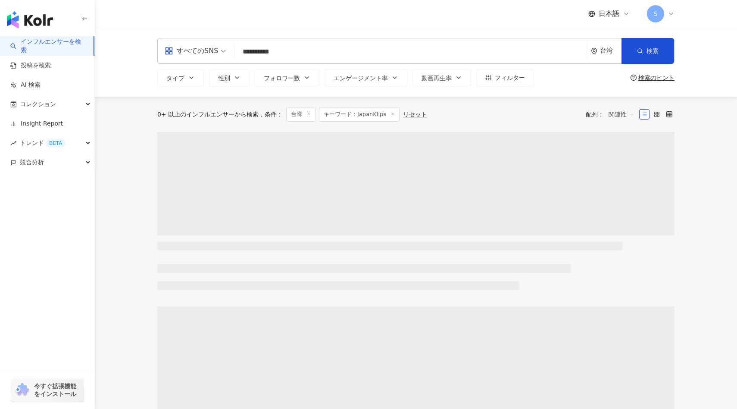
click at [569, 103] on div "0+ 以上のインフルエンサーから検索 条件 ： 台湾 キーワード：JapanKlips リセット 配列： 関連性" at bounding box center [415, 114] width 517 height 35
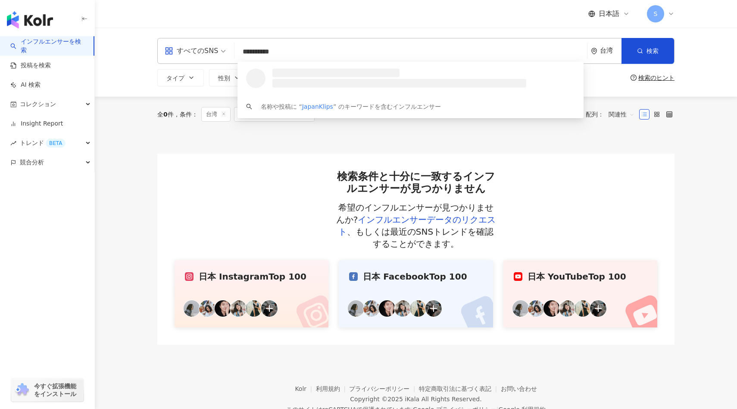
click at [597, 59] on div "台湾" at bounding box center [606, 50] width 31 height 25
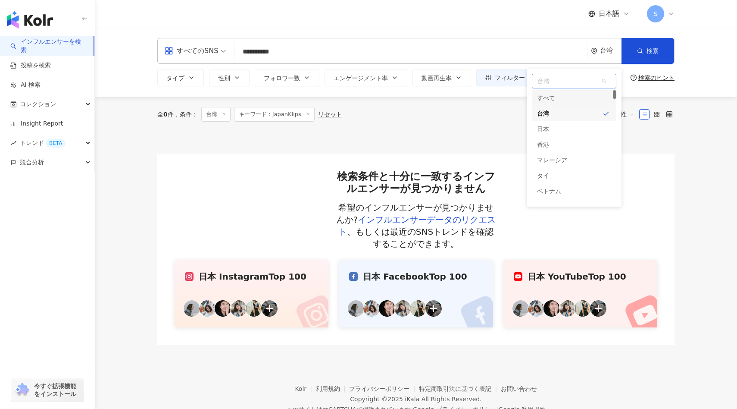
click at [568, 101] on div "すべて" at bounding box center [574, 98] width 84 height 16
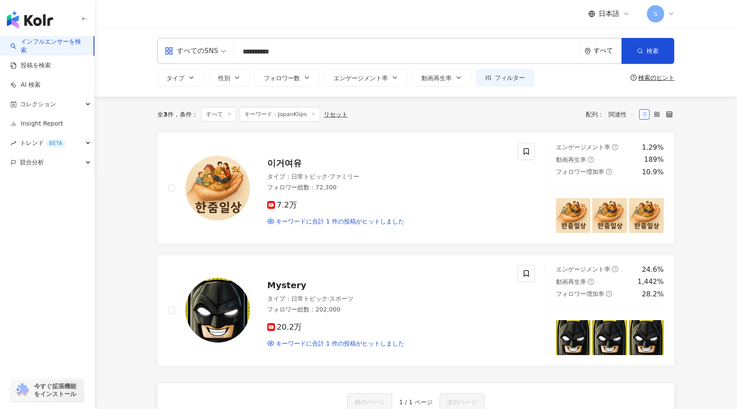
click at [637, 76] on span at bounding box center [634, 78] width 7 height 6
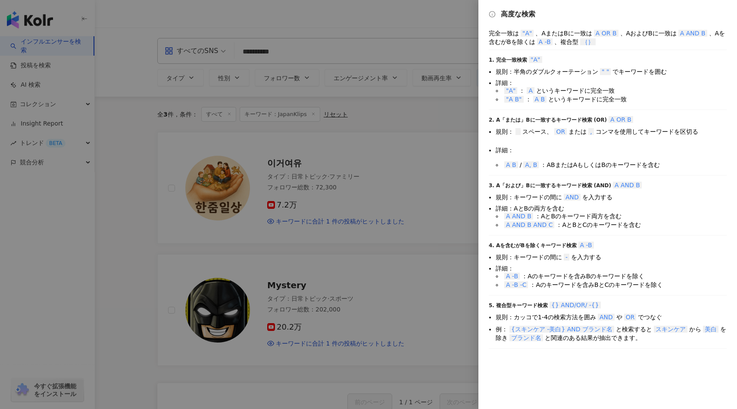
click at [428, 105] on div at bounding box center [368, 204] width 737 height 409
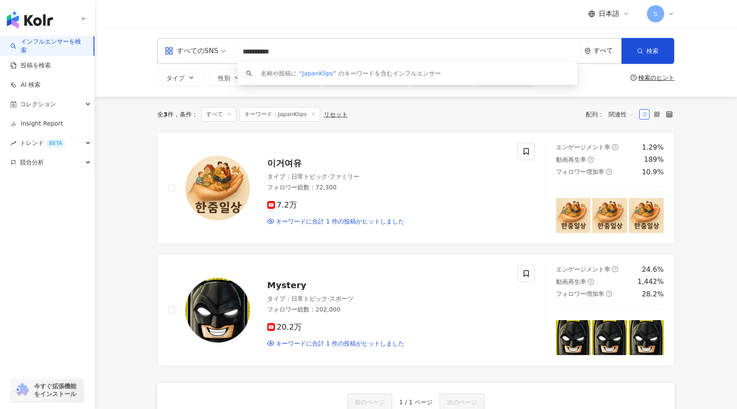
drag, startPoint x: 303, startPoint y: 53, endPoint x: 229, endPoint y: 53, distance: 73.3
click at [229, 53] on div "**********" at bounding box center [415, 51] width 517 height 26
paste input "*****"
type input "**********"
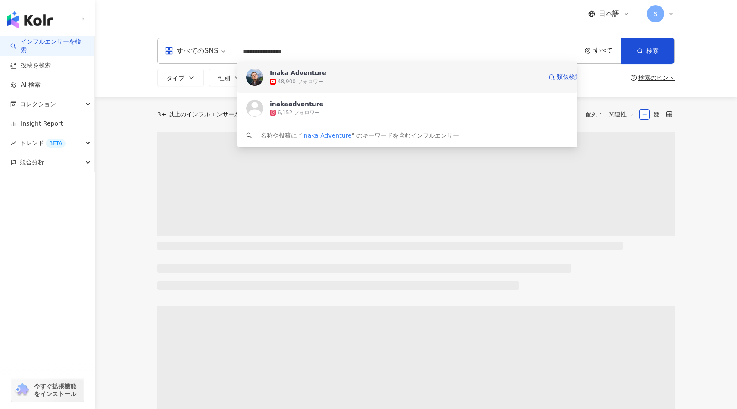
click at [261, 74] on img at bounding box center [254, 77] width 17 height 17
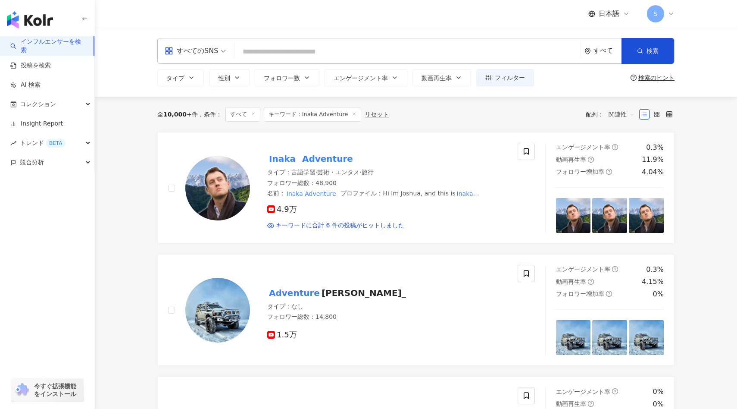
click at [272, 53] on input "search" at bounding box center [407, 52] width 339 height 16
paste input "********"
type input "********"
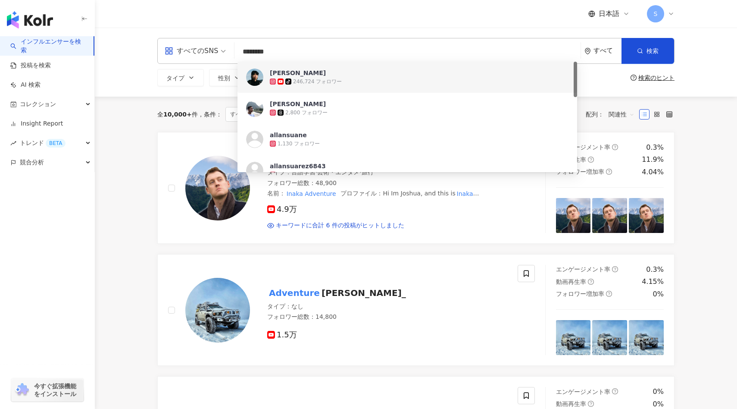
click at [286, 80] on icon at bounding box center [288, 81] width 6 height 6
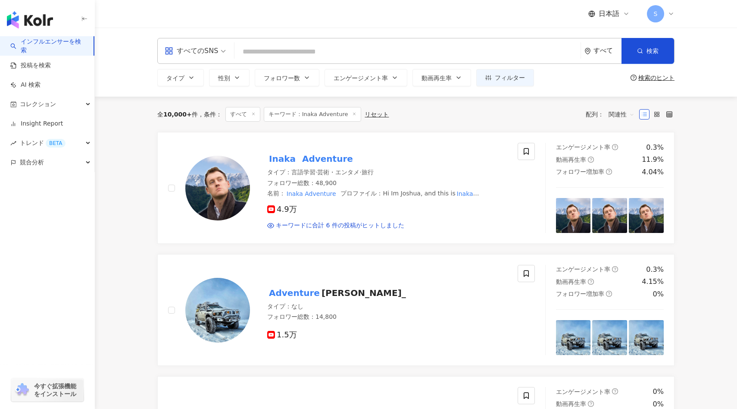
click at [341, 45] on input "search" at bounding box center [407, 52] width 339 height 16
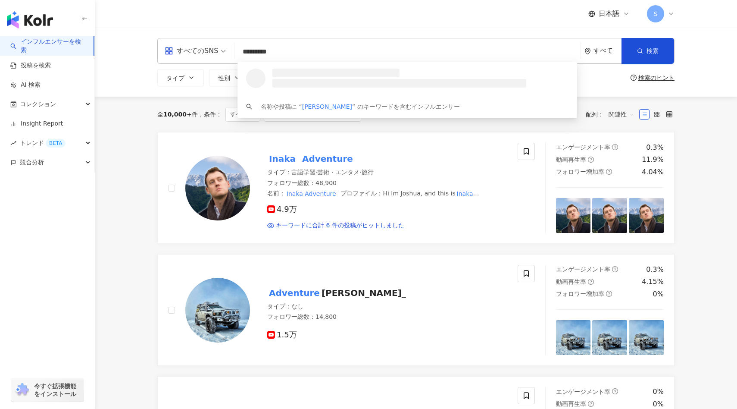
type input "**********"
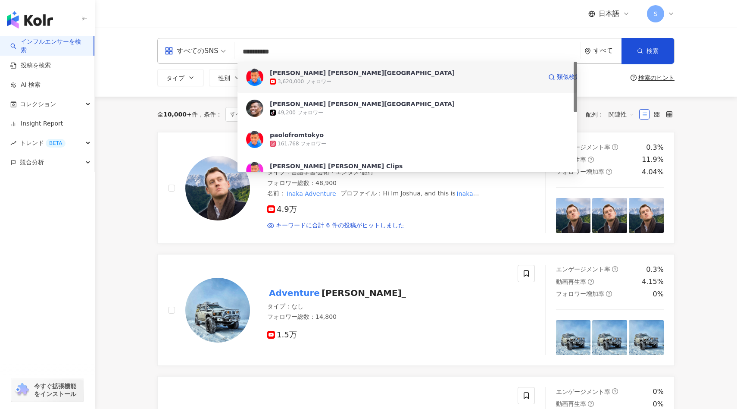
click at [300, 73] on div "Paolo fromTOKYO" at bounding box center [362, 73] width 185 height 9
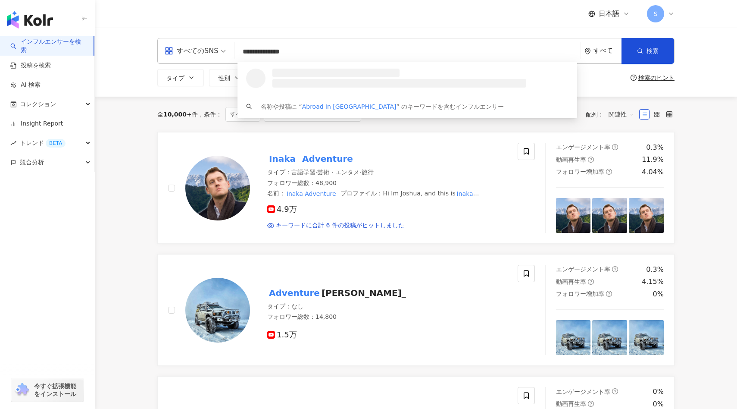
type input "**********"
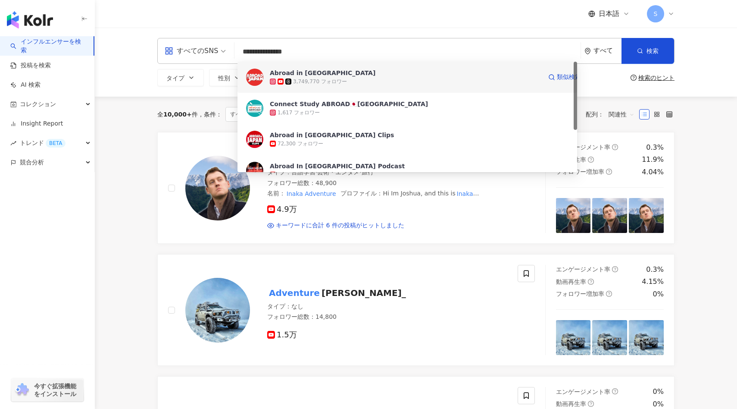
click at [328, 81] on div "3,749,770 フォロワー" at bounding box center [320, 81] width 54 height 7
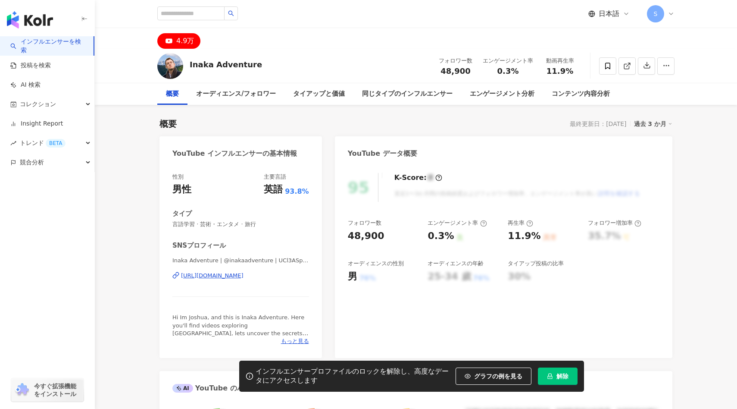
click at [565, 374] on span "解除" at bounding box center [562, 375] width 12 height 7
drag, startPoint x: 260, startPoint y: 62, endPoint x: 178, endPoint y: 62, distance: 82.7
click at [178, 62] on div "Inaka Adventure フォロワー数 48,900 エンゲージメント率 0.3% 動画再生率 11.9%" at bounding box center [416, 66] width 552 height 34
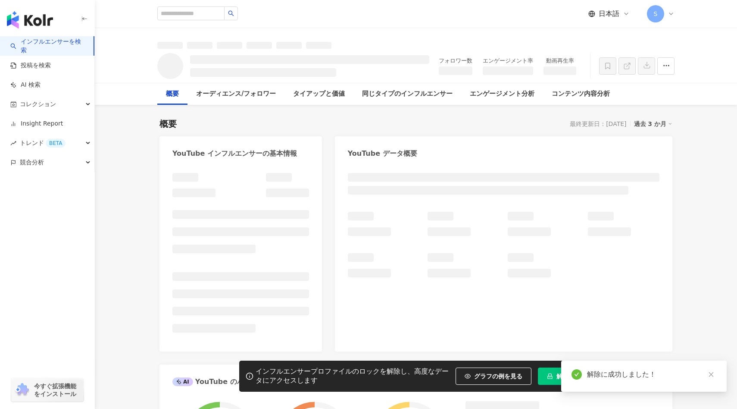
copy div "Inaka Adventure"
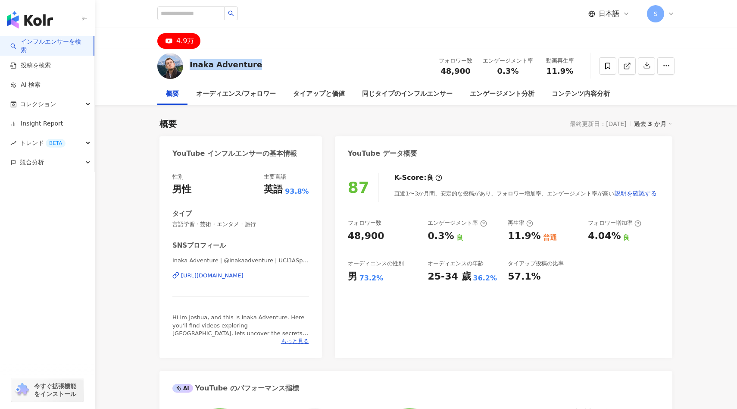
drag, startPoint x: 210, startPoint y: 63, endPoint x: 189, endPoint y: 62, distance: 21.2
click at [187, 62] on div "Inaka Adventure フォロワー数 48,900 エンゲージメント率 0.3% 動画再生率 11.9%" at bounding box center [416, 66] width 552 height 34
drag, startPoint x: 344, startPoint y: 234, endPoint x: 397, endPoint y: 234, distance: 53.0
click at [397, 234] on div "87 K-Score : 良 直近1〜3か月間、安定的な投稿があり、フォロワー増加率、エンゲージメント率が高い 説明を確認する フォロワー数 48,900 エ…" at bounding box center [503, 261] width 337 height 194
copy div "48,900"
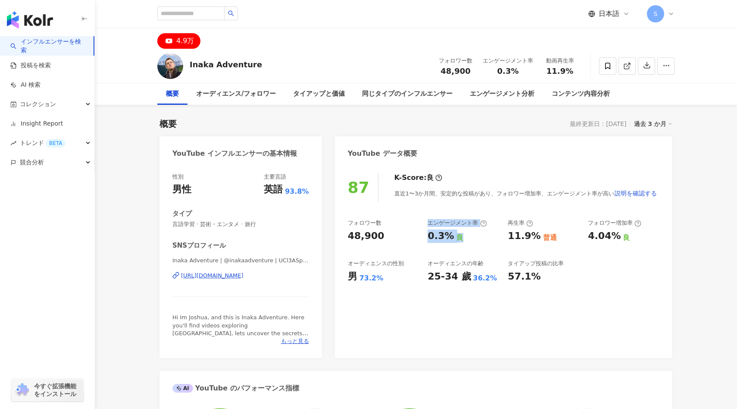
drag, startPoint x: 409, startPoint y: 238, endPoint x: 458, endPoint y: 237, distance: 49.1
click at [458, 237] on div "フォロワー数 48,900 エンゲージメント率 0.3% 良 再生率 11.9% 普通 フォロワー増加率 4.04% 良 オーディエンスの性別 男 73.2%…" at bounding box center [504, 251] width 312 height 64
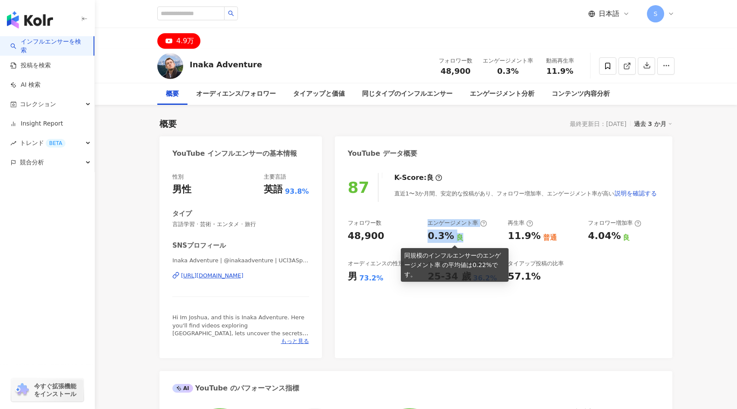
click at [421, 231] on div "フォロワー数 48,900 エンゲージメント率 0.3% 良 再生率 11.9% 普通 フォロワー増加率 4.04% 良 オーディエンスの性別 男 73.2%…" at bounding box center [504, 251] width 312 height 64
click at [425, 237] on div "フォロワー数 48,900 エンゲージメント率 0.3% 良 再生率 11.9% 普通 フォロワー増加率 4.04% 良 オーディエンスの性別 男 73.2%…" at bounding box center [504, 251] width 312 height 64
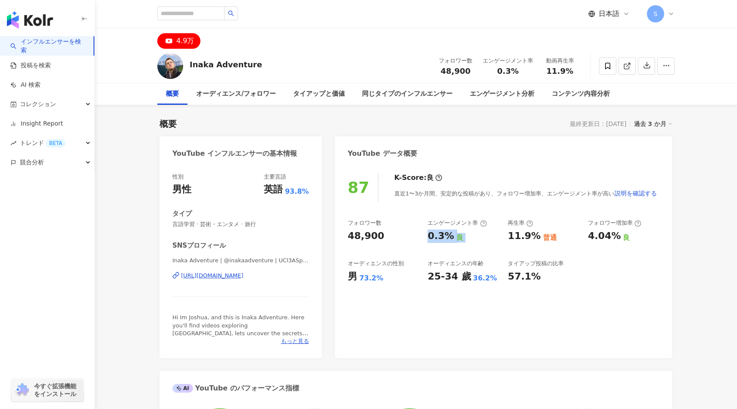
drag, startPoint x: 425, startPoint y: 237, endPoint x: 465, endPoint y: 235, distance: 41.0
click at [469, 236] on div "フォロワー数 48,900 エンゲージメント率 0.3% 良 再生率 11.9% 普通 フォロワー増加率 4.04% 良 オーディエンスの性別 男 73.2%…" at bounding box center [504, 251] width 312 height 64
copy div "0.3% 良"
drag, startPoint x: 340, startPoint y: 276, endPoint x: 382, endPoint y: 276, distance: 41.8
click at [382, 276] on div "87 K-Score : 良 直近1〜3か月間、安定的な投稿があり、フォロワー増加率、エンゲージメント率が高い 説明を確認する フォロワー数 48,900 エ…" at bounding box center [503, 261] width 337 height 194
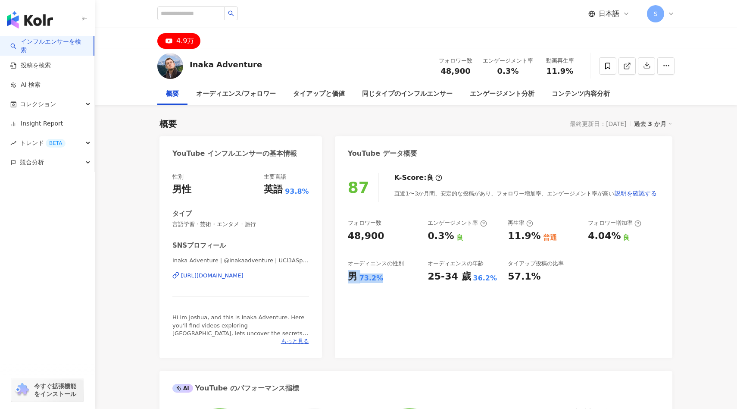
copy div "男 73.2%"
drag, startPoint x: 424, startPoint y: 274, endPoint x: 493, endPoint y: 278, distance: 68.7
click at [493, 278] on div "フォロワー数 48,900 エンゲージメント率 0.3% 良 再生率 11.9% 普通 フォロワー増加率 4.04% 良 オーディエンスの性別 男 73.2%…" at bounding box center [504, 251] width 312 height 64
copy div "25-34 歲 36.2%"
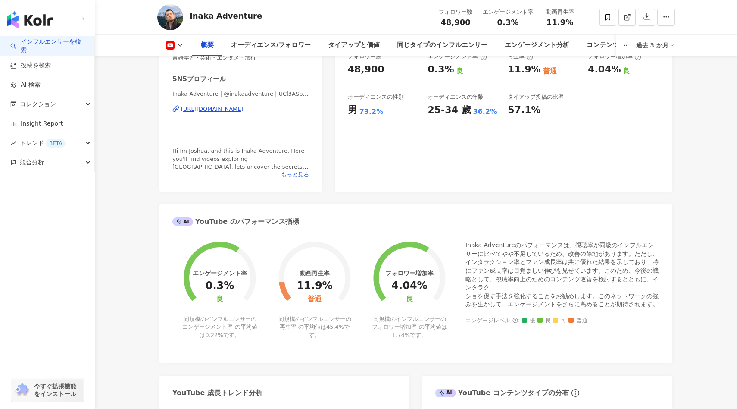
click at [408, 138] on div "87 K-Score : 良 直近1〜3か月間、安定的な投稿があり、フォロワー増加率、エンゲージメント率が高い 説明を確認する フォロワー数 48,900 エ…" at bounding box center [503, 95] width 337 height 194
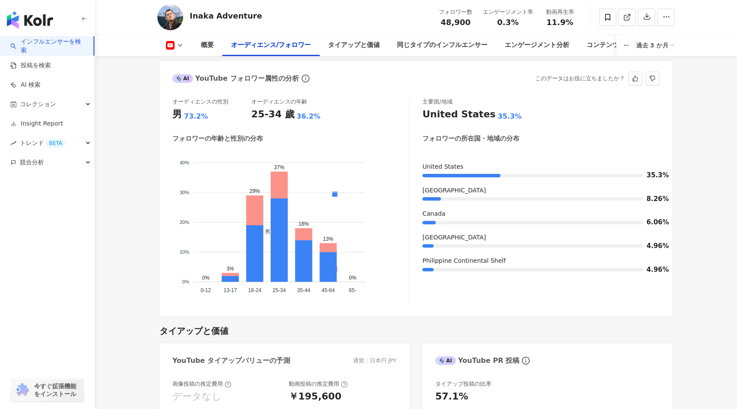
scroll to position [767, 0]
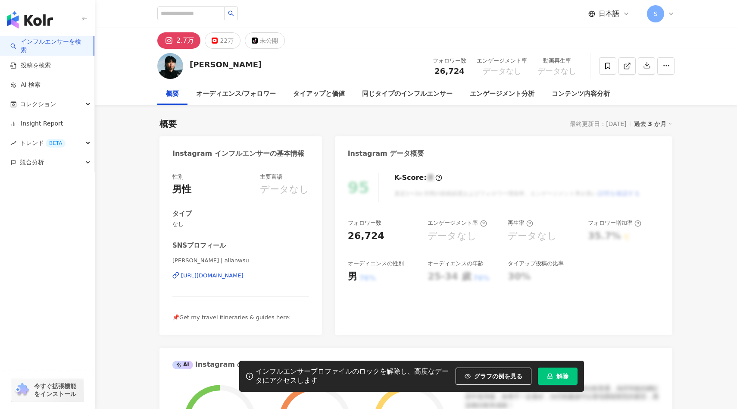
click at [550, 374] on icon "lock" at bounding box center [550, 376] width 6 height 6
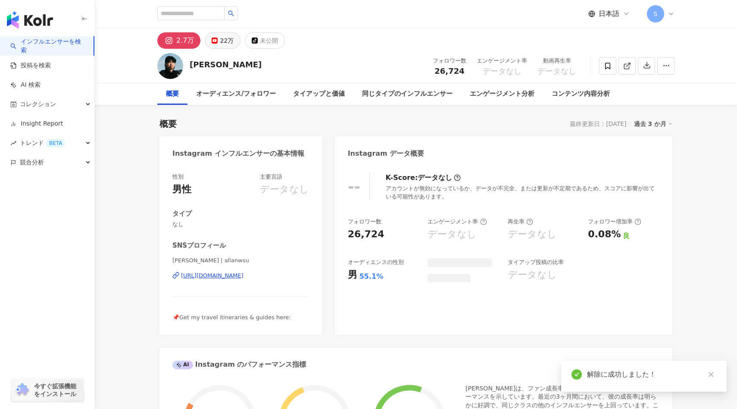
click at [214, 39] on icon at bounding box center [215, 40] width 6 height 6
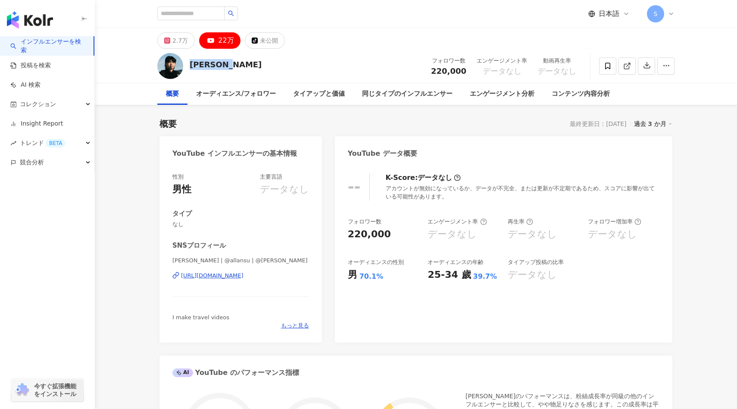
drag, startPoint x: 222, startPoint y: 68, endPoint x: 190, endPoint y: 67, distance: 31.9
click at [190, 67] on div "[PERSON_NAME] フォロワー数 220,000 エンゲージメント率 データなし 動画再生率 データなし" at bounding box center [416, 66] width 552 height 34
copy div "[PERSON_NAME]"
drag, startPoint x: 351, startPoint y: 236, endPoint x: 400, endPoint y: 235, distance: 49.1
click at [400, 236] on div "220,000" at bounding box center [384, 234] width 72 height 13
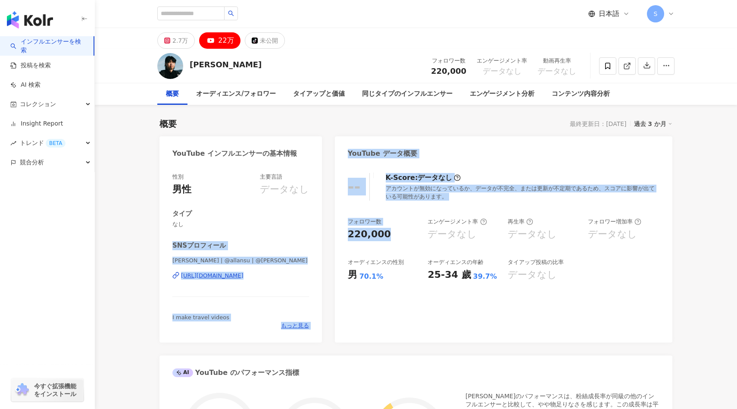
drag, startPoint x: 400, startPoint y: 235, endPoint x: 316, endPoint y: 235, distance: 84.0
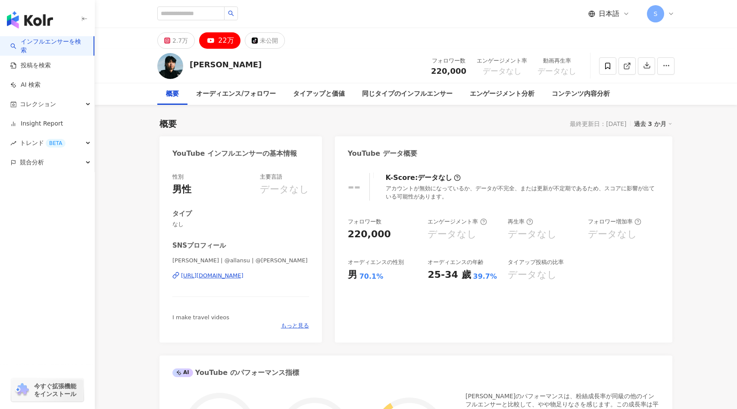
click at [352, 239] on div "220,000" at bounding box center [369, 234] width 43 height 13
click at [350, 237] on div "220,000" at bounding box center [369, 234] width 43 height 13
drag, startPoint x: 350, startPoint y: 237, endPoint x: 366, endPoint y: 237, distance: 16.4
click at [364, 237] on div "220,000" at bounding box center [369, 234] width 43 height 13
copy div "220,000"
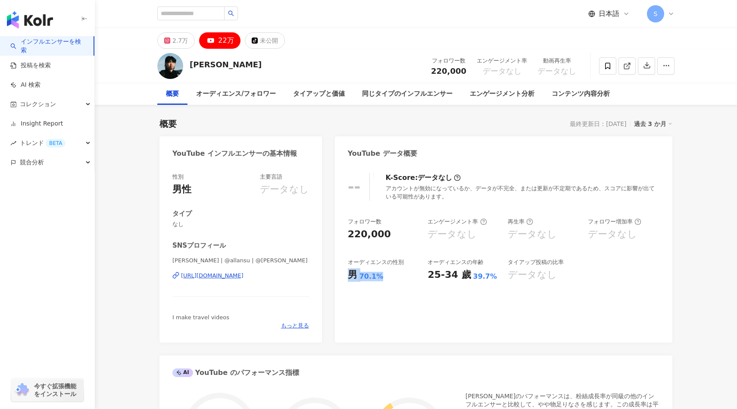
drag, startPoint x: 341, startPoint y: 275, endPoint x: 381, endPoint y: 274, distance: 39.7
click at [381, 275] on div "-- K-Score : データなし アカウントが無効になっているか、データが不完全、または更新が不定期であるため、スコアに影響が出ている可能性があります。 …" at bounding box center [503, 253] width 337 height 178
copy div "男 70.1%"
drag, startPoint x: 423, startPoint y: 273, endPoint x: 500, endPoint y: 275, distance: 76.3
click at [500, 275] on div "フォロワー数 220,000 エンゲージメント率 データなし 再生率 データなし フォロワー増加率 データなし オーディエンスの性別 男 70.1% オーディ…" at bounding box center [504, 250] width 312 height 64
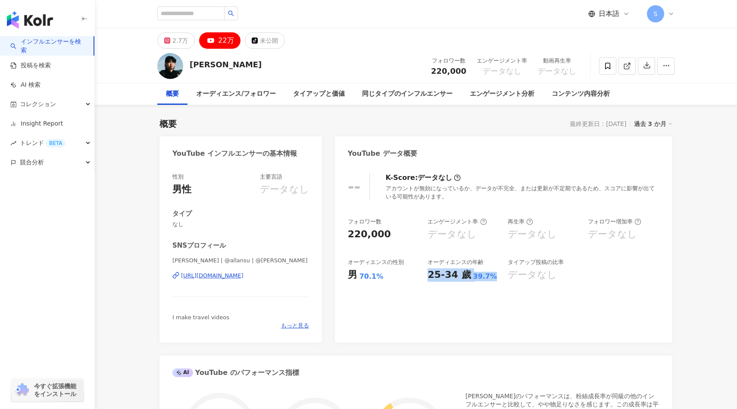
drag, startPoint x: 496, startPoint y: 275, endPoint x: 427, endPoint y: 277, distance: 69.0
click at [427, 277] on div "フォロワー数 220,000 エンゲージメント率 データなし 再生率 データなし フォロワー増加率 データなし オーディエンスの性別 男 70.1% オーディ…" at bounding box center [504, 250] width 312 height 64
copy div "25-34 歲 39.7%"
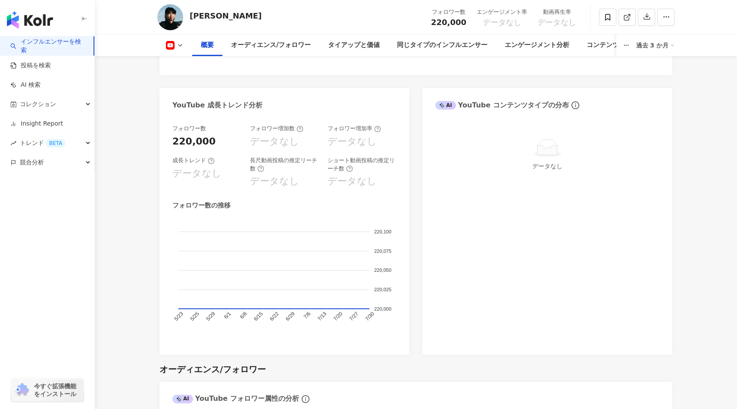
click at [407, 159] on div "フォロワー数 220,000 フォロワー増加数 データなし フォロワー増加率 データなし 成長トレンド データなし 長尺動画投稿の推定リーチ数 データなし シ…" at bounding box center [284, 235] width 250 height 238
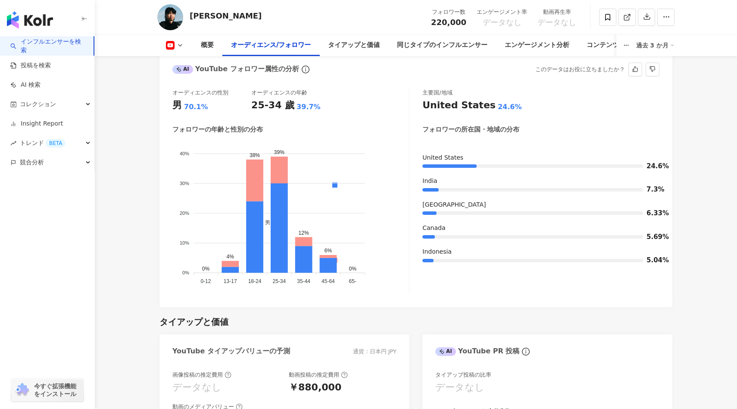
scroll to position [768, 0]
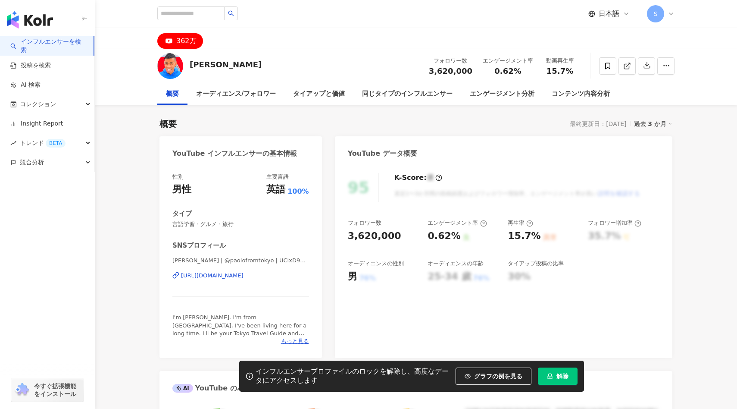
click at [563, 379] on button "解除" at bounding box center [558, 375] width 40 height 17
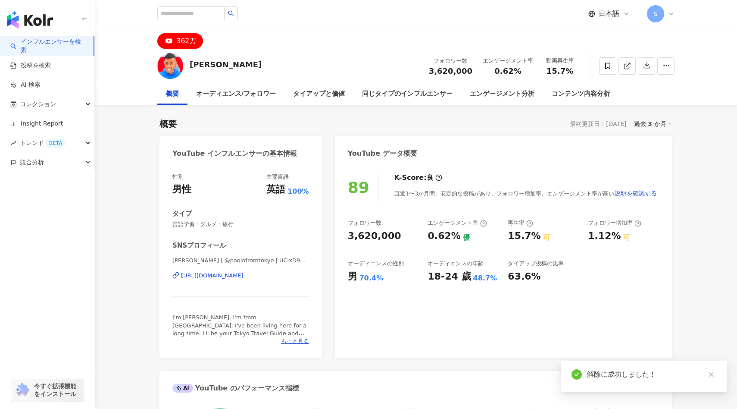
drag, startPoint x: 190, startPoint y: 64, endPoint x: 258, endPoint y: 66, distance: 68.1
click at [258, 66] on div "Paolo fromTOKYO" at bounding box center [226, 64] width 72 height 11
copy div "Paolo fromTOKYO"
drag, startPoint x: 348, startPoint y: 240, endPoint x: 398, endPoint y: 240, distance: 50.0
click at [398, 240] on div "3,620,000" at bounding box center [384, 235] width 72 height 13
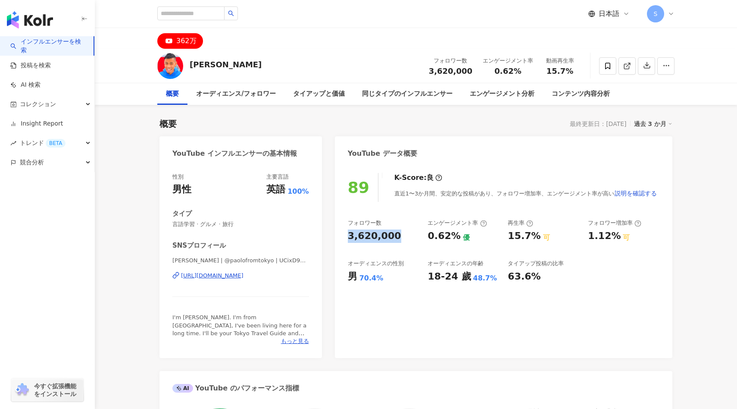
copy div "3,620,000"
drag, startPoint x: 428, startPoint y: 237, endPoint x: 466, endPoint y: 237, distance: 38.8
click at [466, 237] on div "0.62% 優" at bounding box center [464, 235] width 72 height 13
copy div "0.62% 優"
drag, startPoint x: 349, startPoint y: 279, endPoint x: 390, endPoint y: 279, distance: 41.8
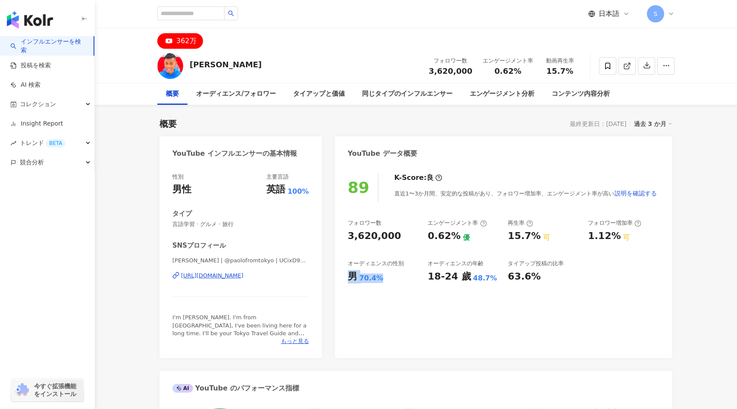
click at [390, 279] on div "男 70.4%" at bounding box center [384, 276] width 72 height 13
copy div "男 70.4%"
drag, startPoint x: 421, startPoint y: 275, endPoint x: 481, endPoint y: 275, distance: 59.9
click at [481, 275] on div "フォロワー数 3,620,000 エンゲージメント率 0.62% 優 再生率 15.7% 可 フォロワー増加率 1.12% 可 オーディエンスの性別 男 70…" at bounding box center [504, 251] width 312 height 64
click at [489, 276] on div "18-24 歲 48.7%" at bounding box center [464, 276] width 72 height 13
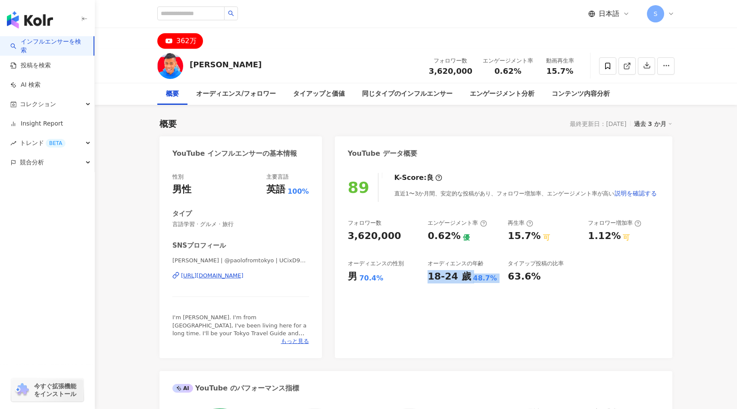
drag, startPoint x: 489, startPoint y: 276, endPoint x: 435, endPoint y: 276, distance: 53.4
click at [435, 276] on div "18-24 歲 48.7%" at bounding box center [464, 276] width 72 height 13
copy div "18-24 歲 48.7%"
click at [449, 266] on div "オーディエンスの年齢" at bounding box center [456, 263] width 56 height 8
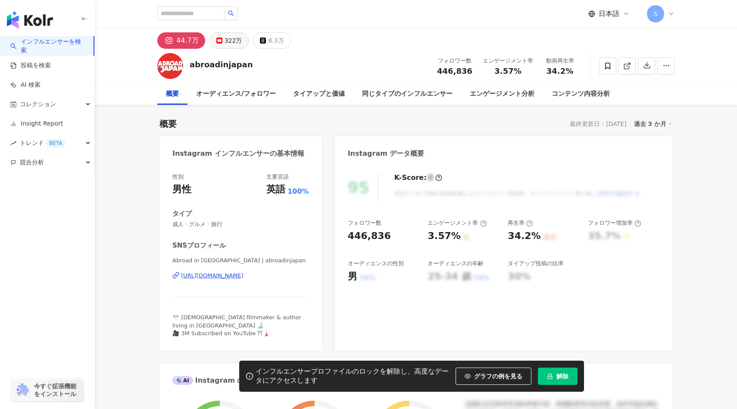
click at [229, 46] on div "322万" at bounding box center [234, 40] width 18 height 12
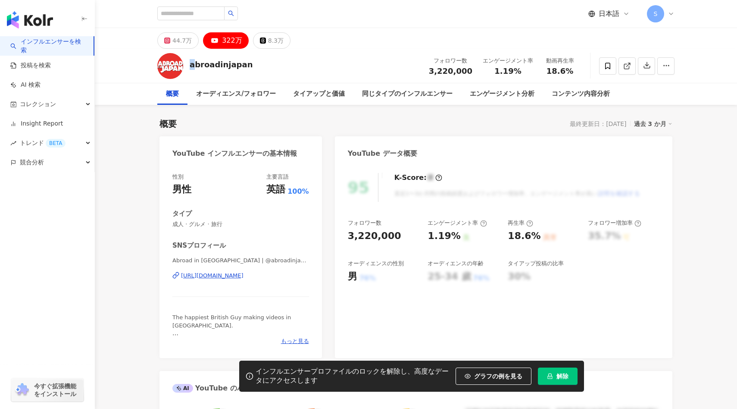
drag, startPoint x: 191, startPoint y: 67, endPoint x: 197, endPoint y: 67, distance: 5.2
click at [196, 67] on div "abroadinjapan" at bounding box center [221, 64] width 63 height 11
click at [559, 375] on span "解除" at bounding box center [562, 375] width 12 height 7
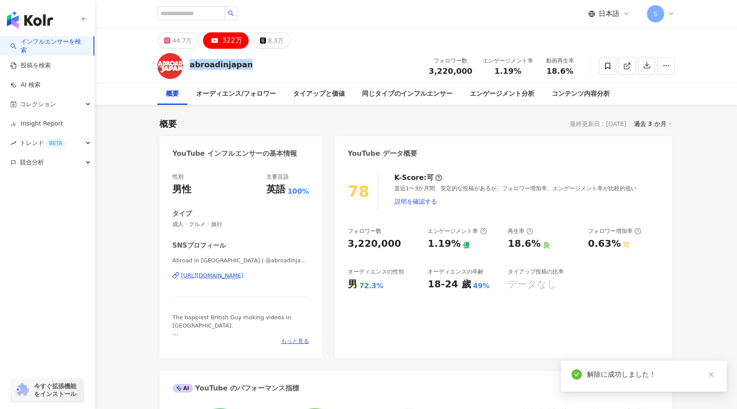
drag, startPoint x: 190, startPoint y: 65, endPoint x: 254, endPoint y: 65, distance: 64.2
click at [254, 65] on div "abroadinjapan フォロワー数 3,220,000 エンゲージメント率 1.19% 動画再生率 18.6%" at bounding box center [416, 66] width 552 height 34
copy div "abroadinjapan"
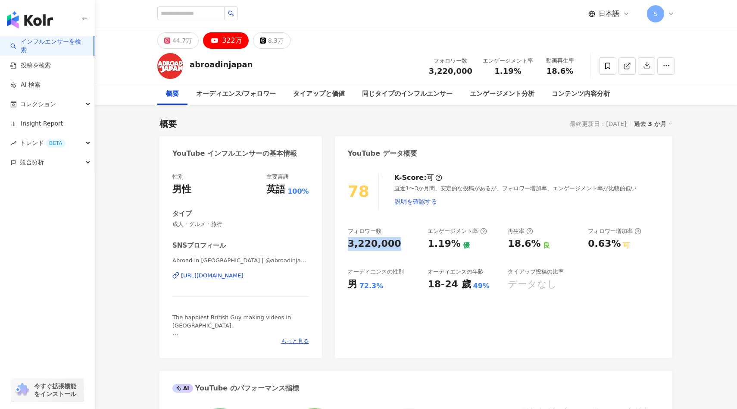
drag, startPoint x: 336, startPoint y: 246, endPoint x: 398, endPoint y: 246, distance: 62.1
click at [398, 246] on div "78 K-Score : 可 直近1〜3か月間、安定的な投稿があるが、フォロワー増加率、エンゲージメント率が比較的低い 説明を確認する フォロワー数 3,22…" at bounding box center [503, 261] width 337 height 194
copy div "3,220,000"
drag, startPoint x: 427, startPoint y: 244, endPoint x: 482, endPoint y: 243, distance: 55.2
click at [482, 244] on div "フォロワー数 3,220,000 エンゲージメント率 1.19% 優 再生率 18.6% 良 フォロワー増加率 0.63% 可 オーディエンスの性別 男 72…" at bounding box center [504, 259] width 312 height 64
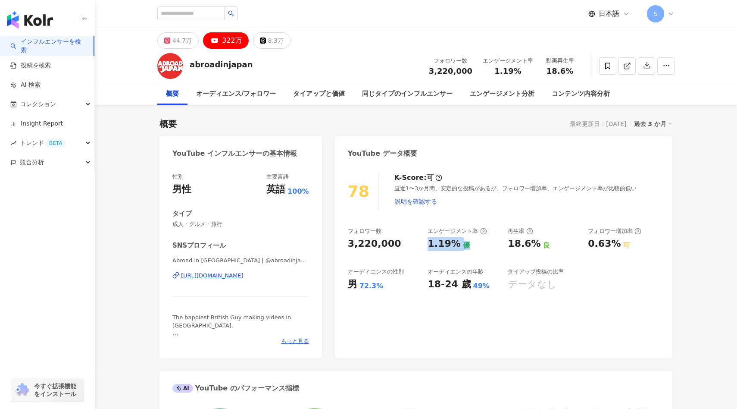
copy div "1.19% 優"
drag, startPoint x: 430, startPoint y: 287, endPoint x: 489, endPoint y: 286, distance: 59.0
click at [489, 287] on div "18-24 歲 49%" at bounding box center [464, 284] width 72 height 13
copy div "18-24 歲 49%"
drag, startPoint x: 342, startPoint y: 281, endPoint x: 385, endPoint y: 281, distance: 43.5
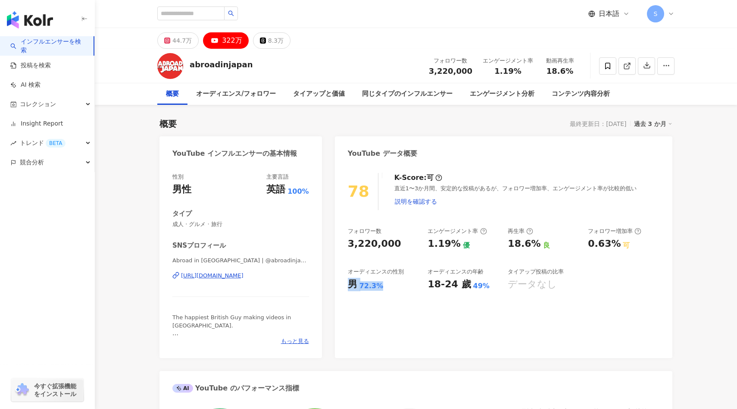
click at [385, 281] on div "78 K-Score : 可 直近1〜3か月間、安定的な投稿があるが、フォロワー増加率、エンゲージメント率が比較的低い 説明を確認する フォロワー数 3,22…" at bounding box center [503, 261] width 337 height 194
copy div "男 72.3%"
